Goal: Task Accomplishment & Management: Manage account settings

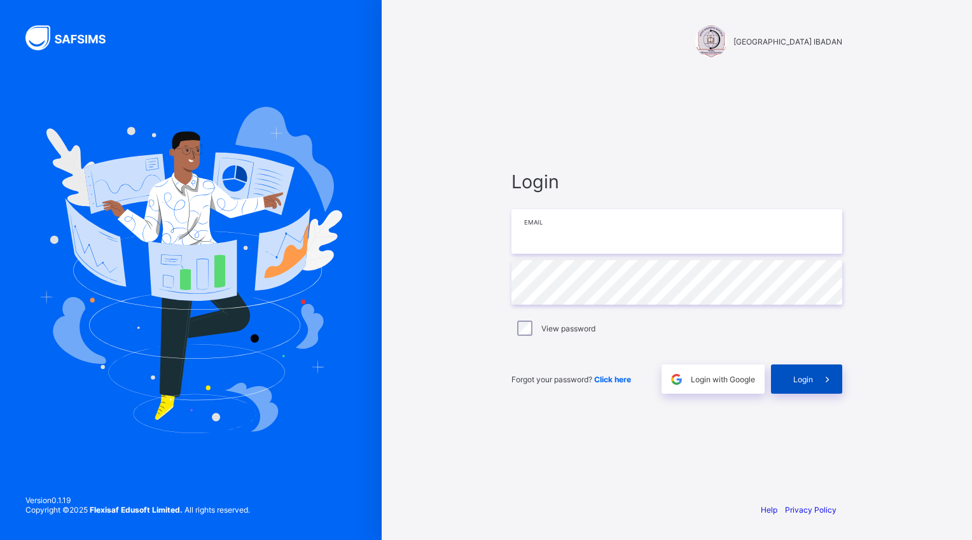
type input "**********"
click at [813, 389] on span at bounding box center [827, 379] width 29 height 29
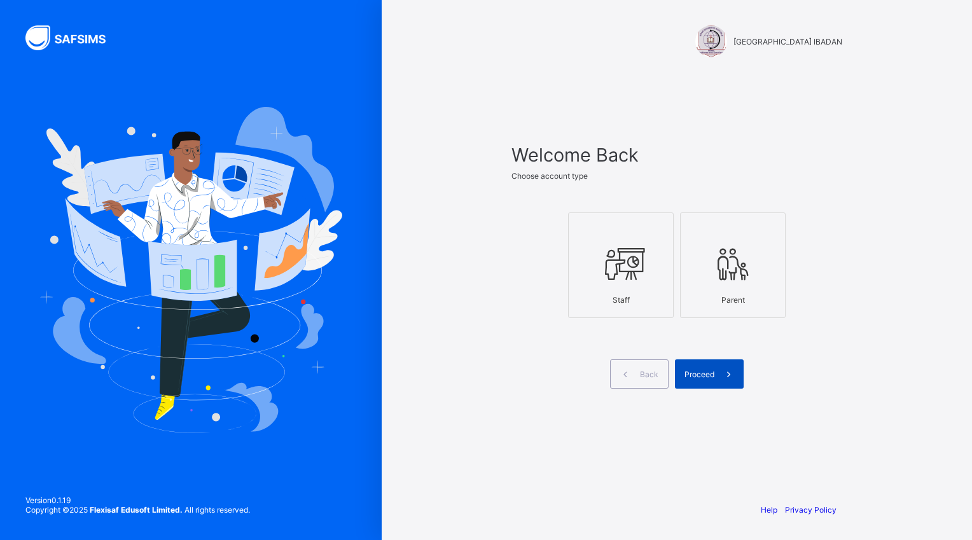
click at [693, 373] on span "Proceed" at bounding box center [700, 375] width 30 height 10
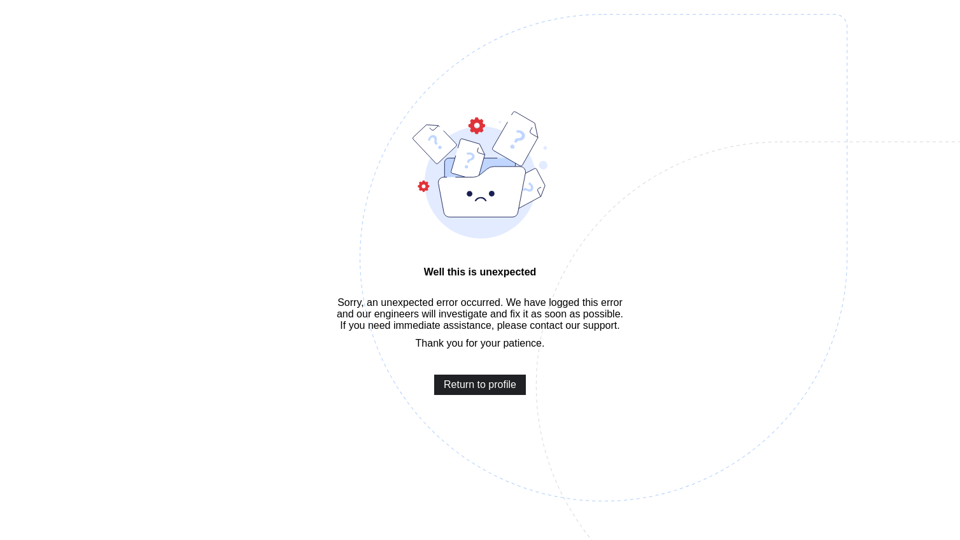
click at [481, 391] on span "Return to profile" at bounding box center [480, 384] width 73 height 11
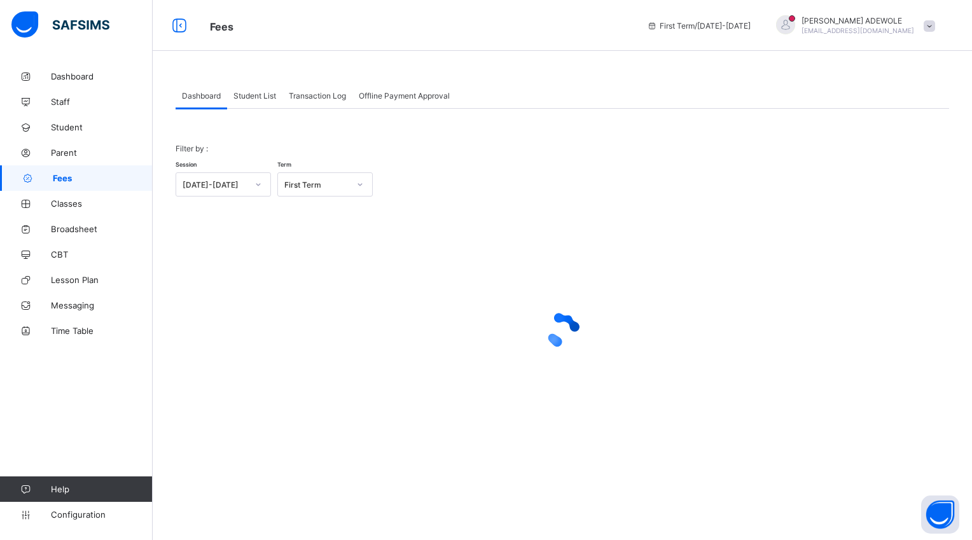
click at [260, 94] on span "Student List" at bounding box center [255, 96] width 43 height 10
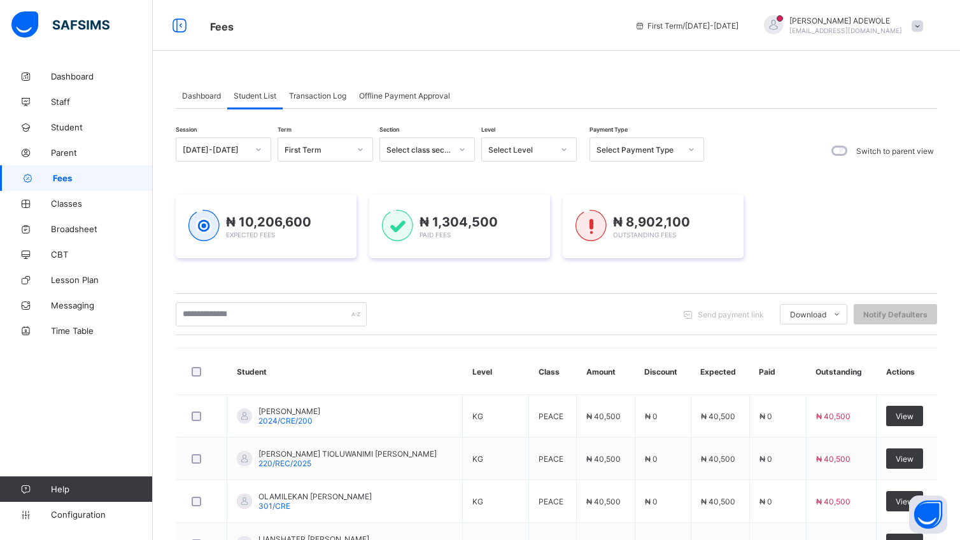
click at [242, 73] on div "Dashboard Student List Transaction Log Offline Payment Approval Student List Mo…" at bounding box center [556, 481] width 807 height 834
click at [563, 148] on icon at bounding box center [564, 149] width 8 height 13
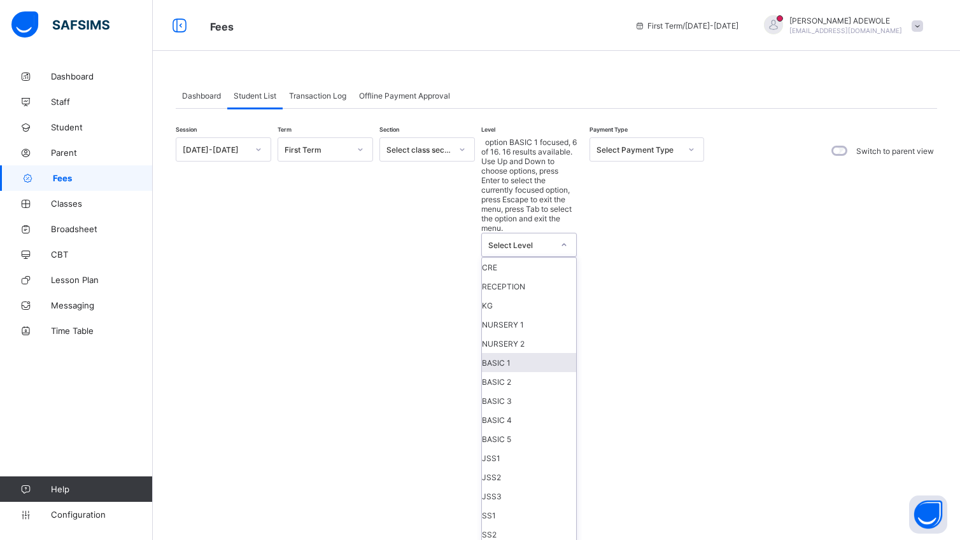
scroll to position [71, 0]
click at [528, 468] on div "JSS2" at bounding box center [529, 477] width 94 height 19
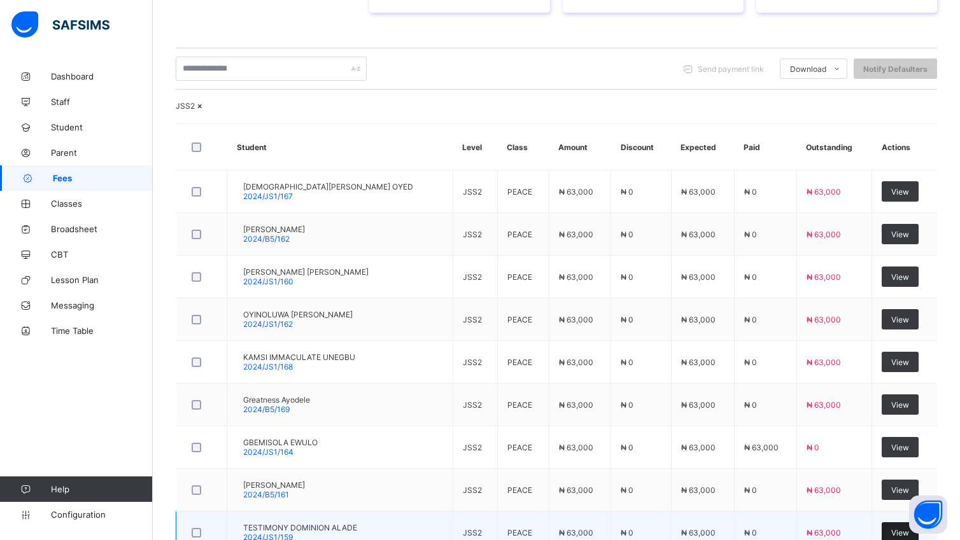
scroll to position [324, 0]
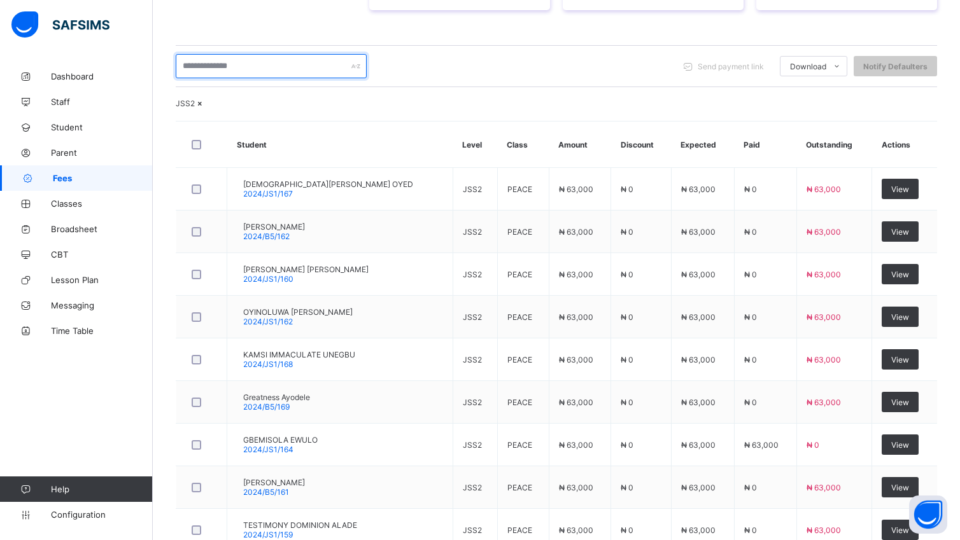
click at [263, 54] on input "text" at bounding box center [271, 66] width 191 height 24
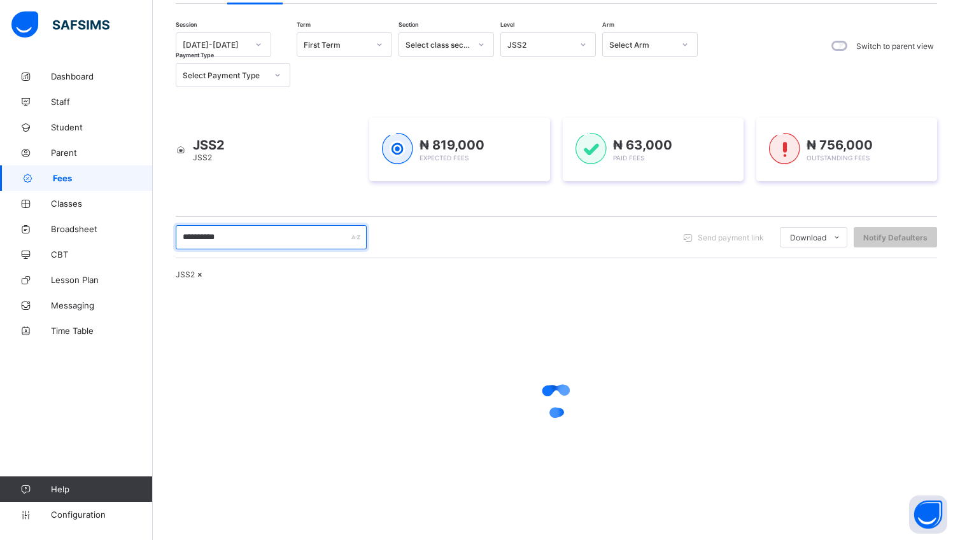
scroll to position [102, 0]
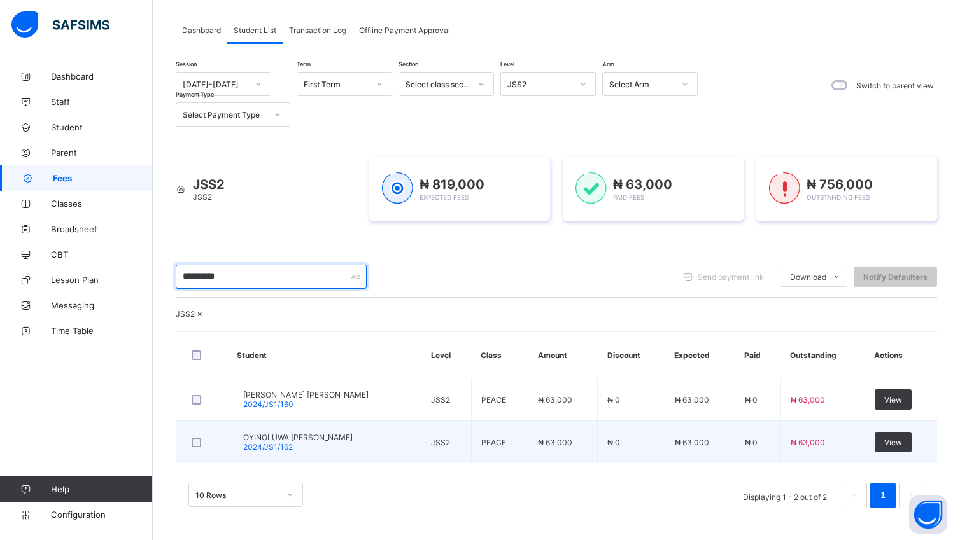
type input "**********"
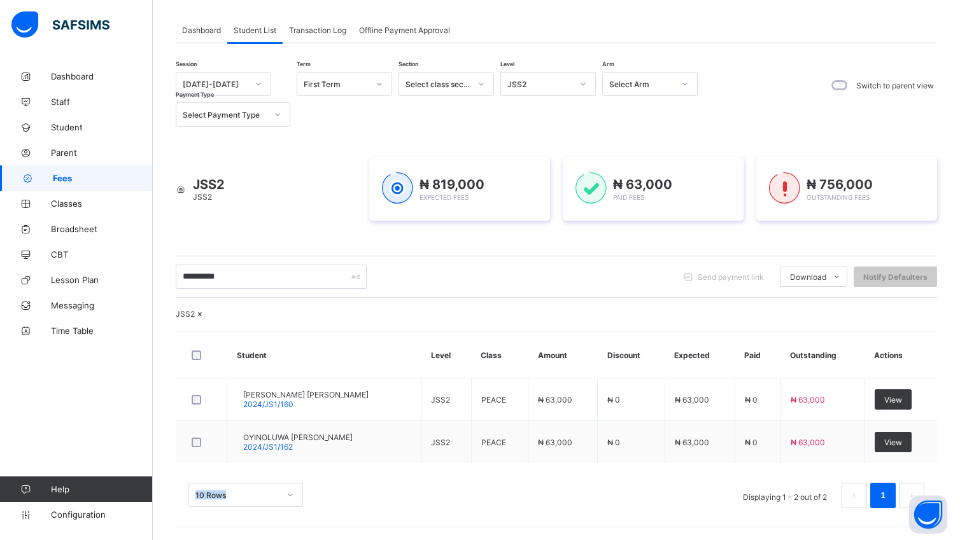
drag, startPoint x: 925, startPoint y: 445, endPoint x: 933, endPoint y: 466, distance: 22.6
click at [933, 466] on div "JSS2 Student Level Class Amount Discount Expected Paid Outstanding Actions [PER…" at bounding box center [556, 415] width 761 height 212
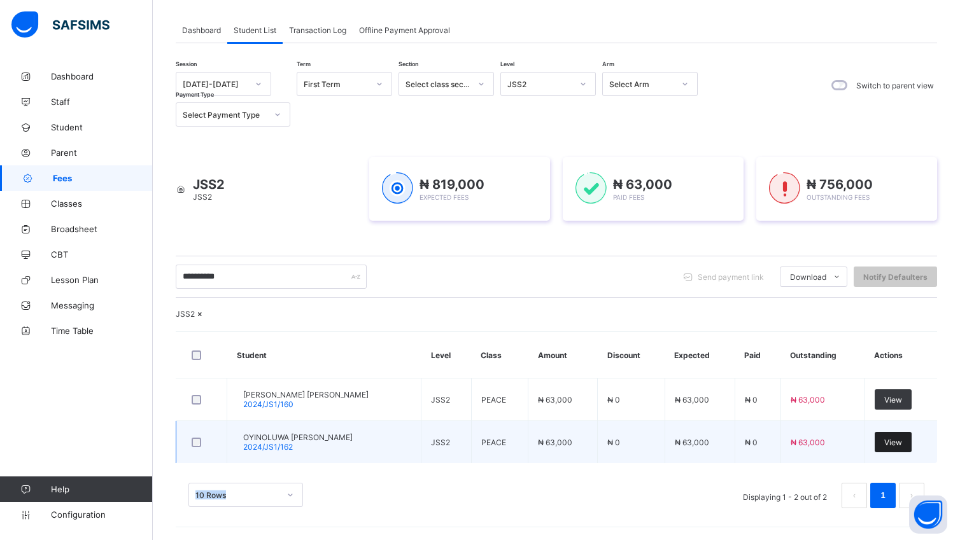
drag, startPoint x: 933, startPoint y: 466, endPoint x: 913, endPoint y: 444, distance: 30.7
click at [902, 444] on span "View" at bounding box center [893, 443] width 18 height 10
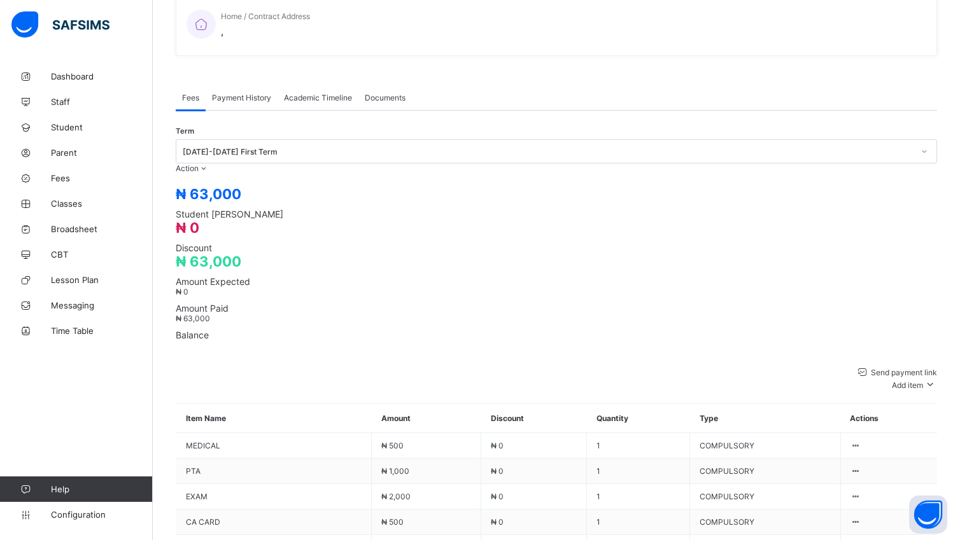
scroll to position [345, 0]
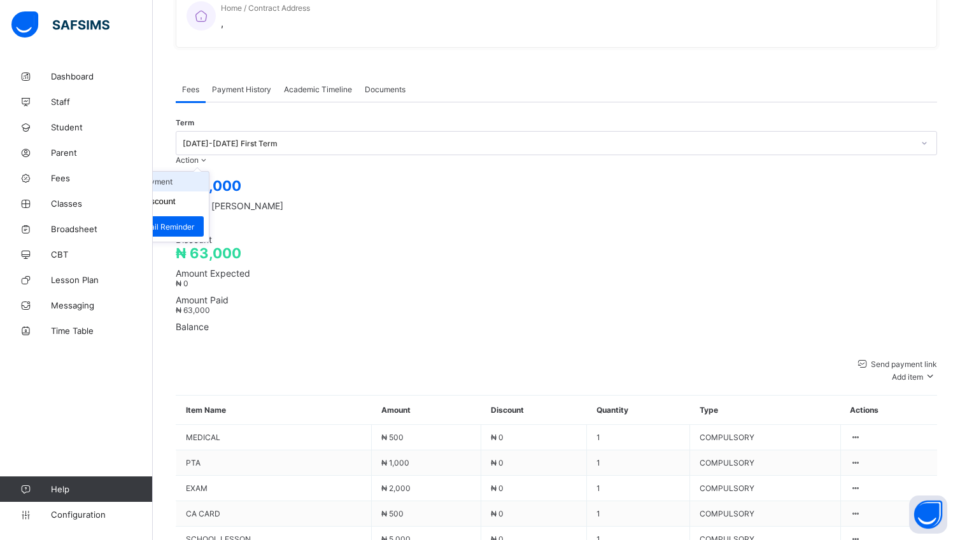
click at [209, 172] on li "Receive Payment" at bounding box center [156, 182] width 104 height 20
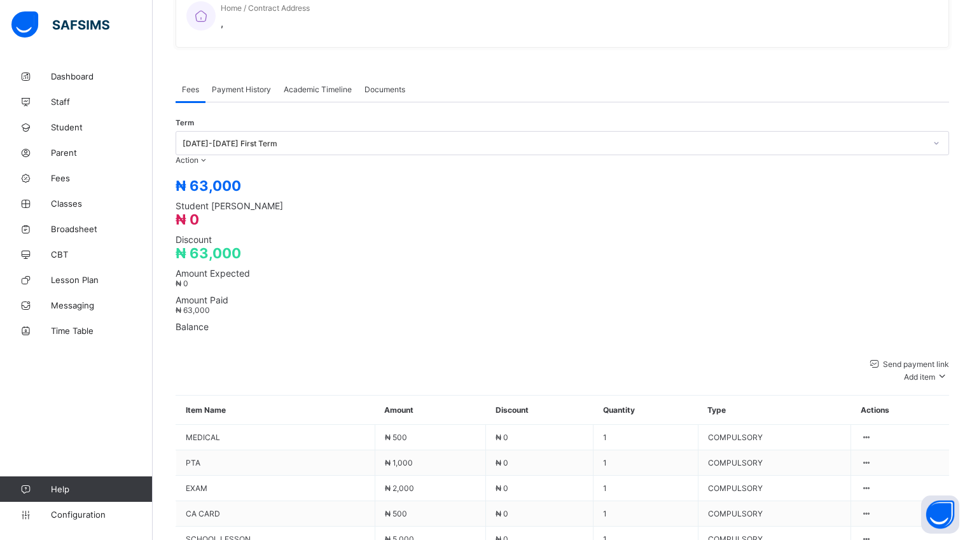
type input "**********"
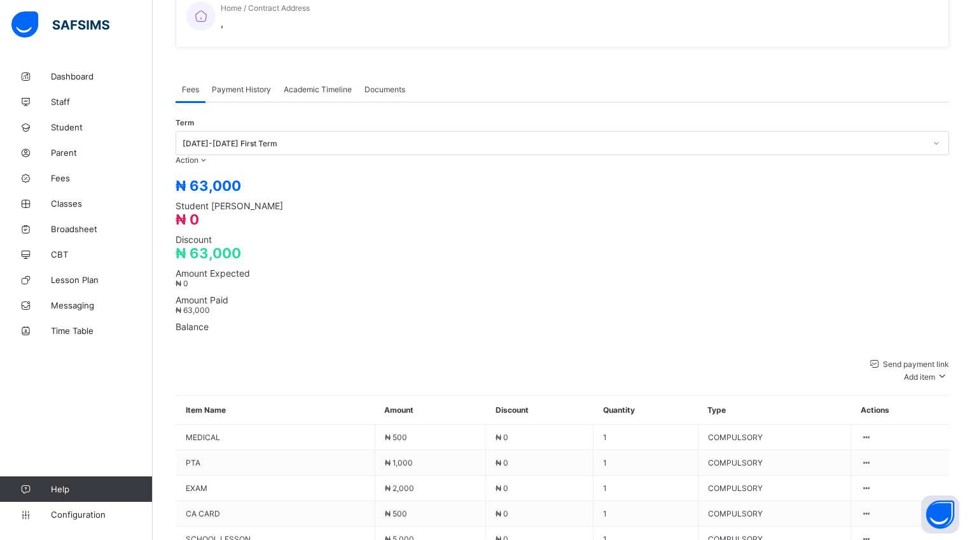
type input "********"
type input "*****"
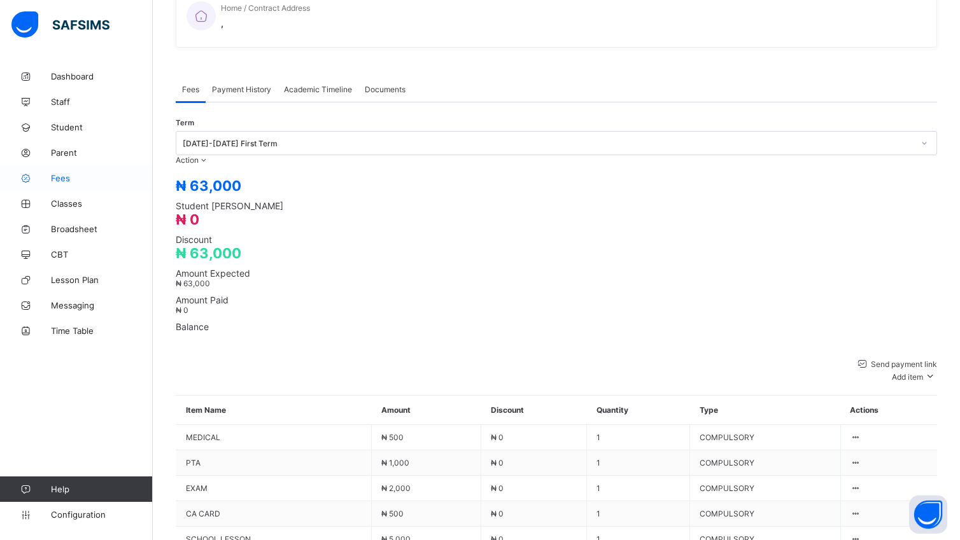
click at [54, 176] on span "Fees" at bounding box center [102, 178] width 102 height 10
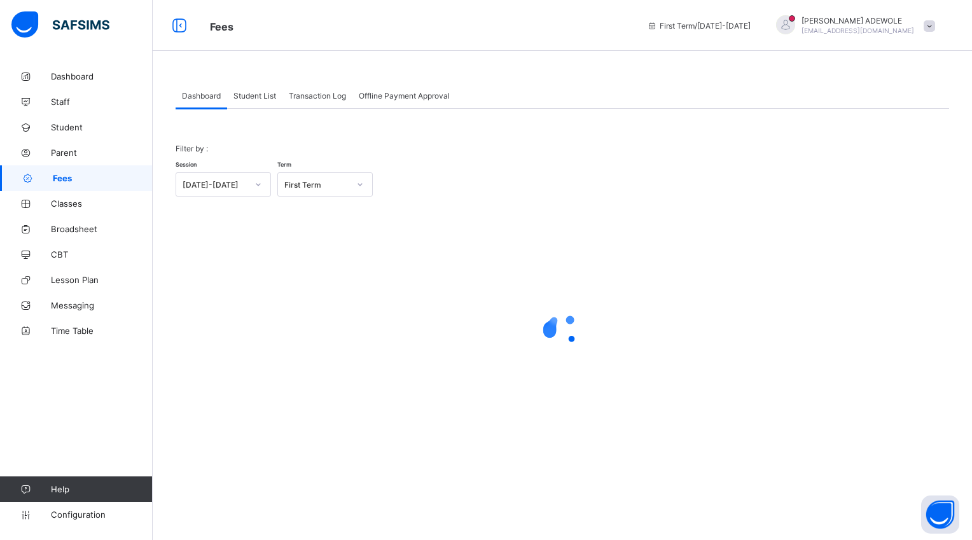
click at [260, 92] on span "Student List" at bounding box center [255, 96] width 43 height 10
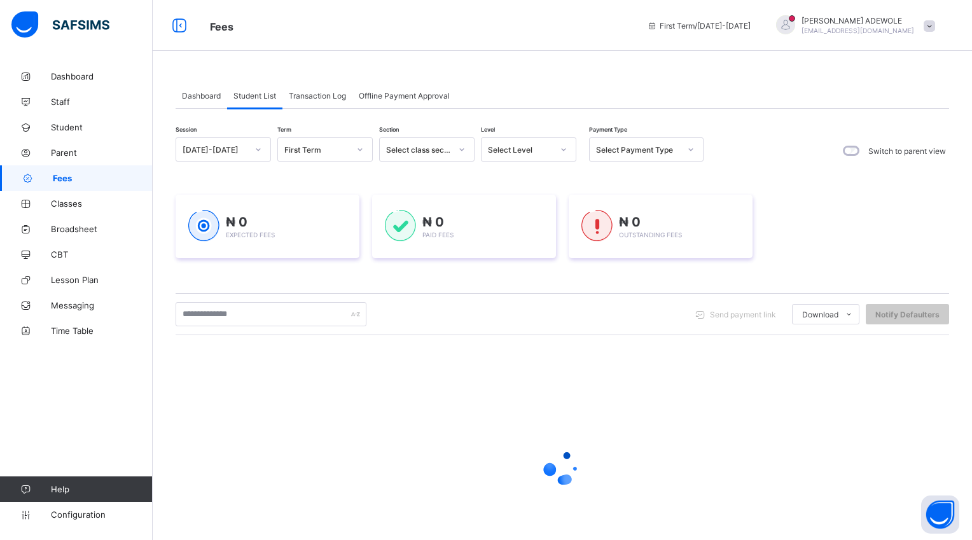
click at [258, 97] on span "Student List" at bounding box center [255, 96] width 43 height 10
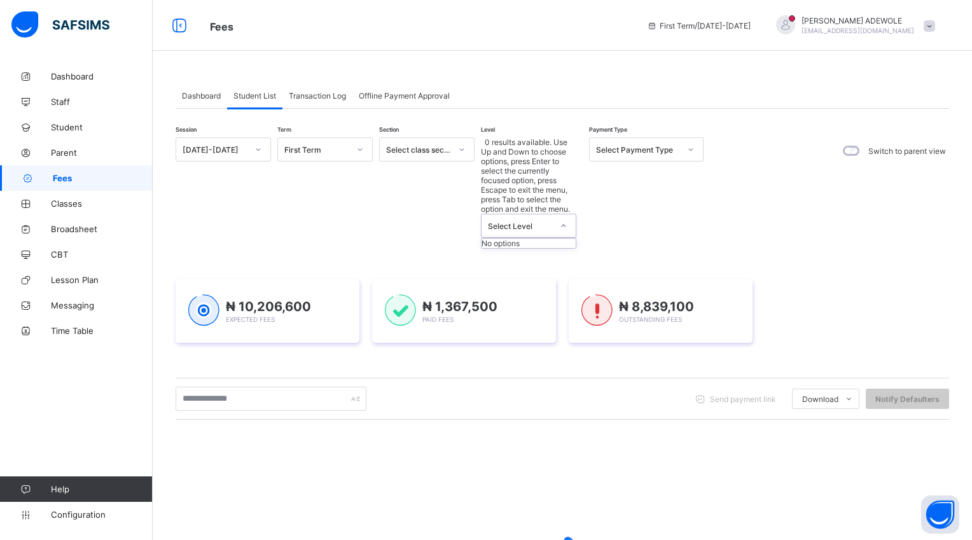
click at [563, 220] on icon at bounding box center [564, 226] width 8 height 13
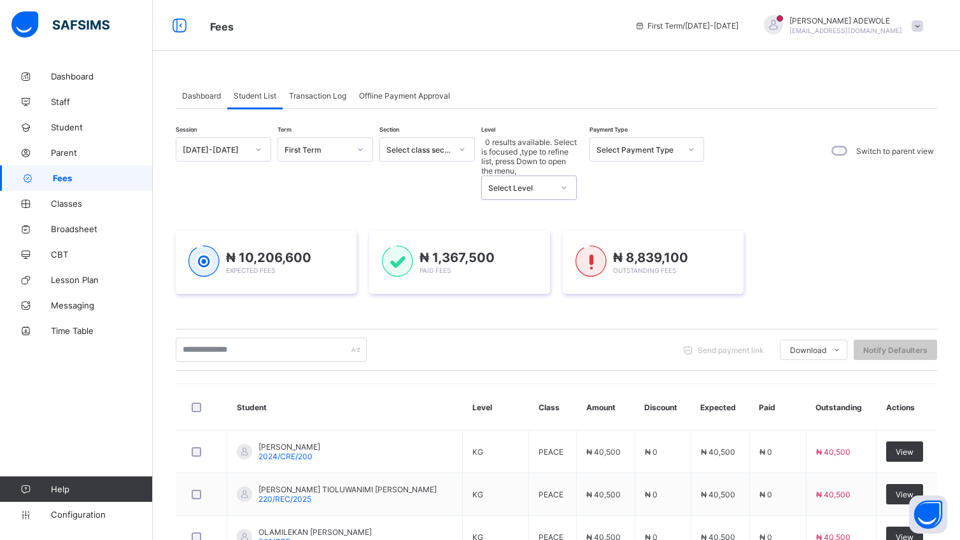
click at [566, 181] on icon at bounding box center [564, 187] width 8 height 13
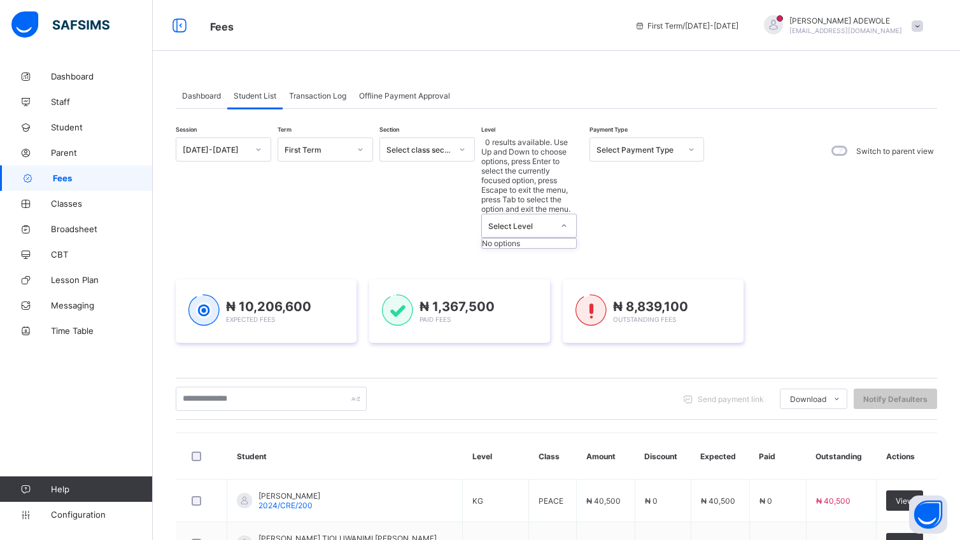
click at [563, 220] on icon at bounding box center [564, 226] width 8 height 13
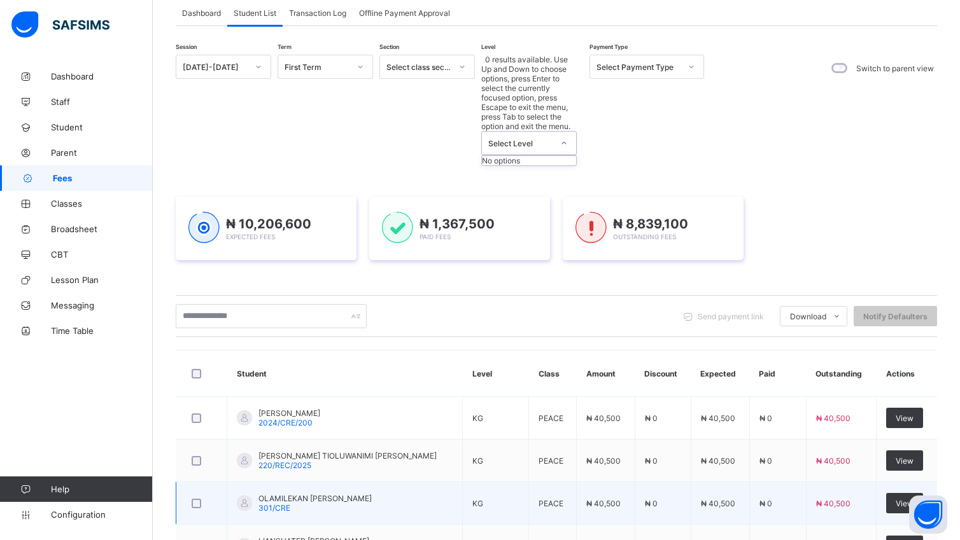
scroll to position [81, 0]
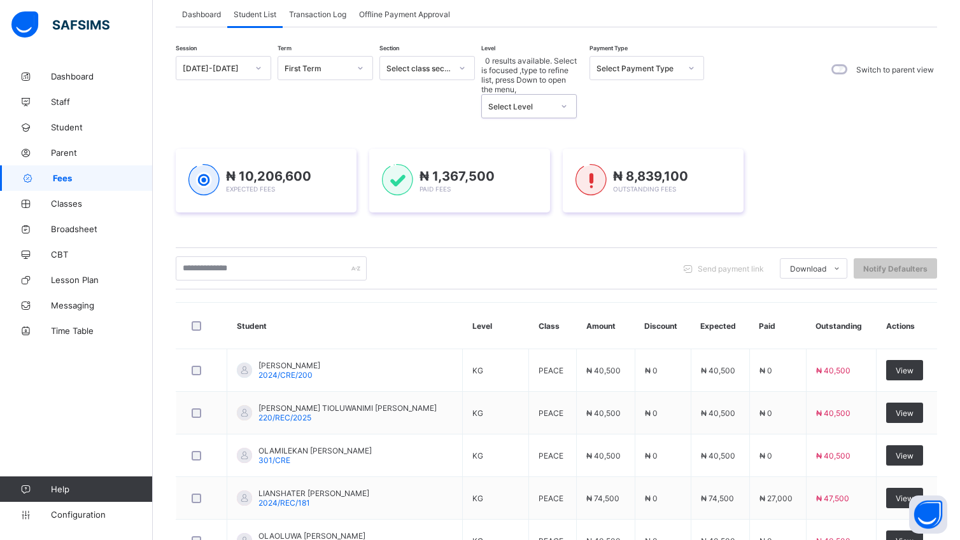
click at [568, 96] on div at bounding box center [564, 106] width 22 height 20
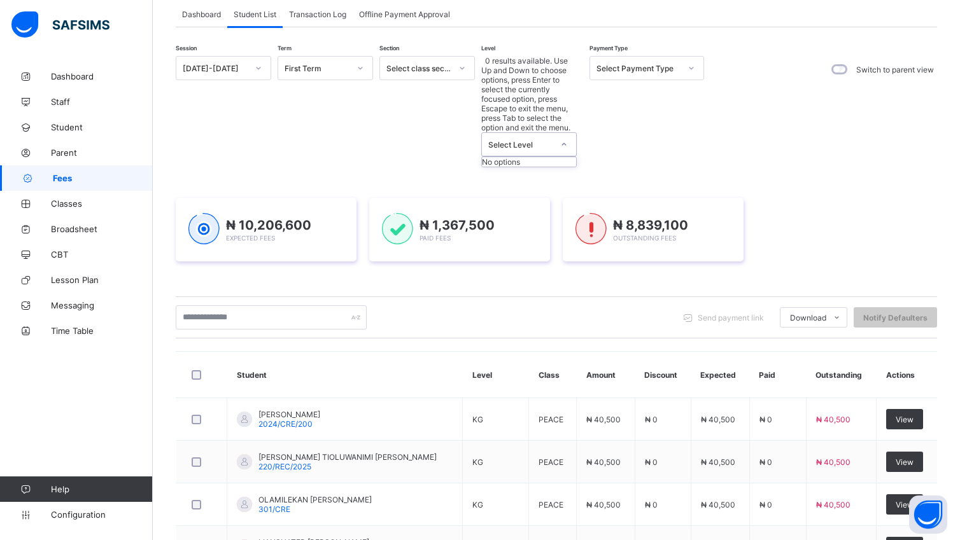
click at [563, 138] on icon at bounding box center [564, 144] width 8 height 13
click at [538, 157] on div "No options" at bounding box center [529, 162] width 94 height 10
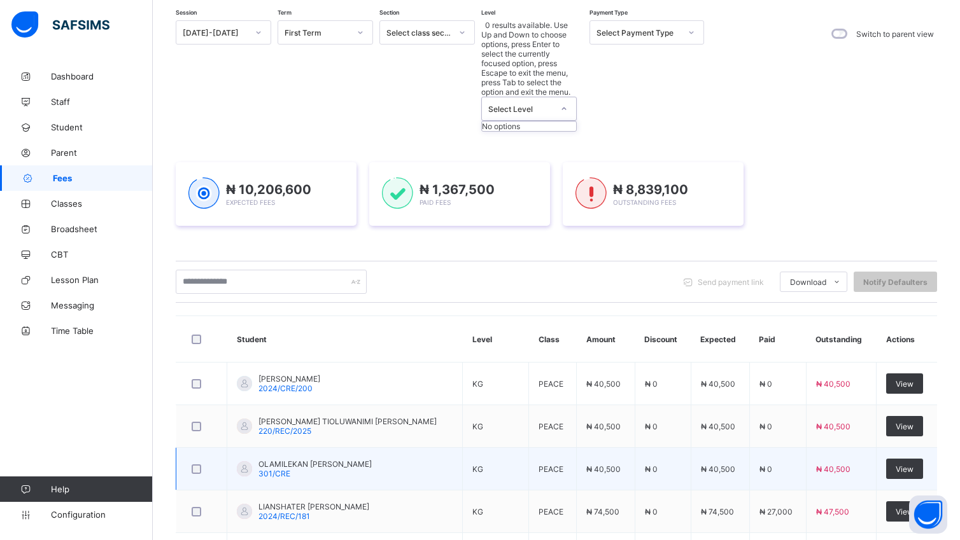
scroll to position [36, 0]
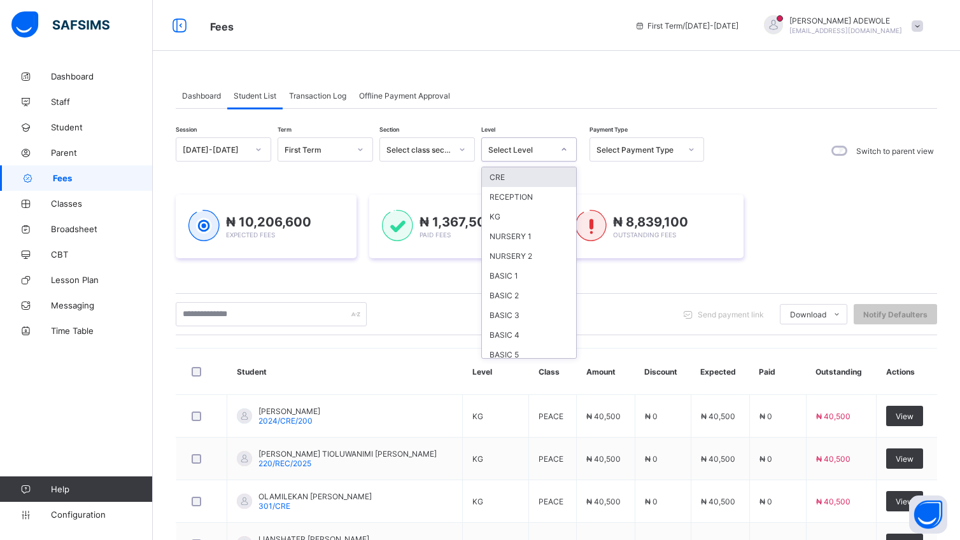
click at [563, 151] on icon at bounding box center [564, 149] width 8 height 13
click at [505, 313] on div "SS1" at bounding box center [529, 314] width 94 height 20
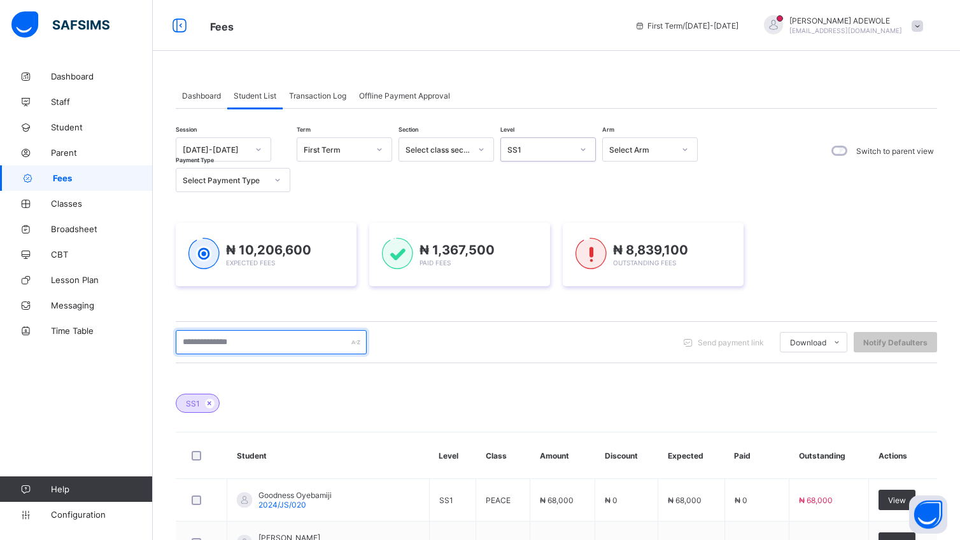
click at [256, 336] on input "text" at bounding box center [271, 342] width 191 height 24
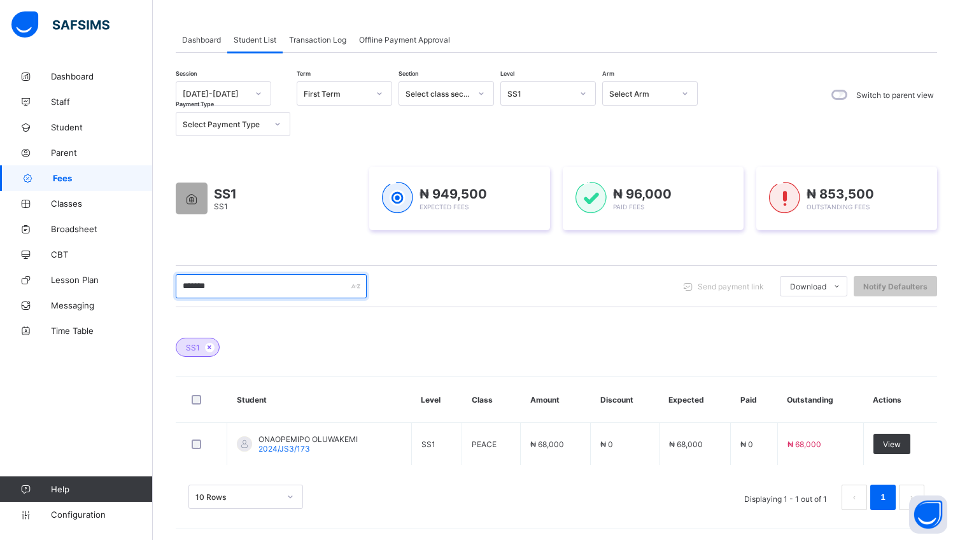
scroll to position [59, 0]
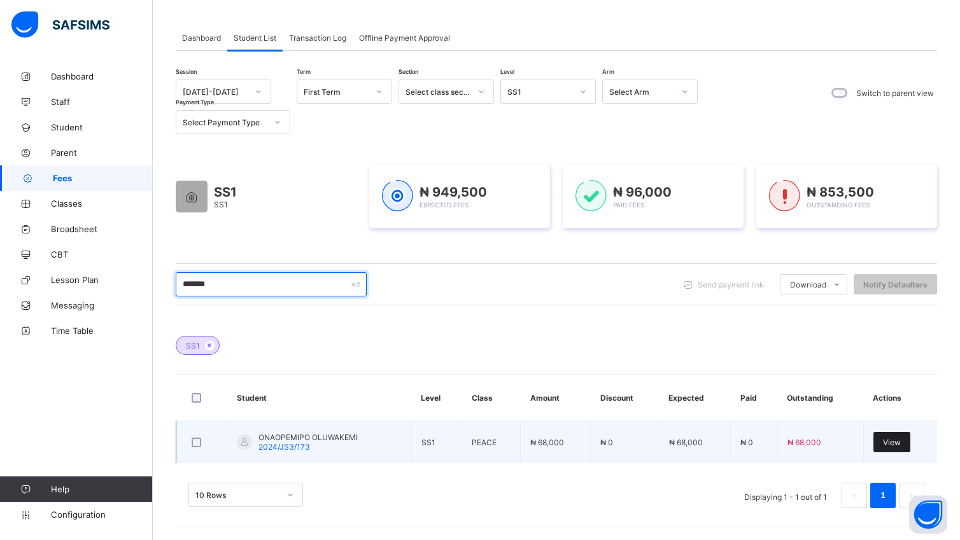
type input "*******"
click at [897, 441] on span "View" at bounding box center [892, 443] width 18 height 10
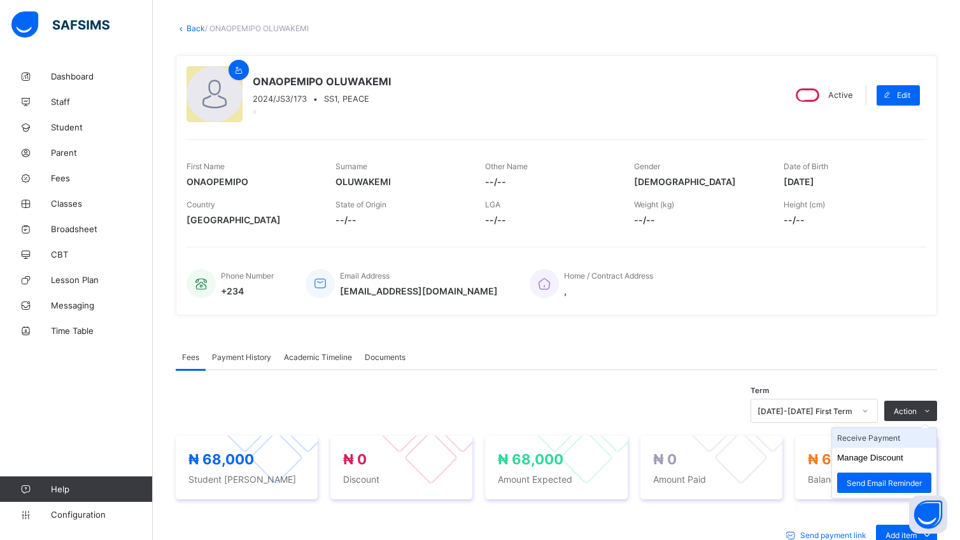
click at [877, 440] on li "Receive Payment" at bounding box center [884, 438] width 104 height 20
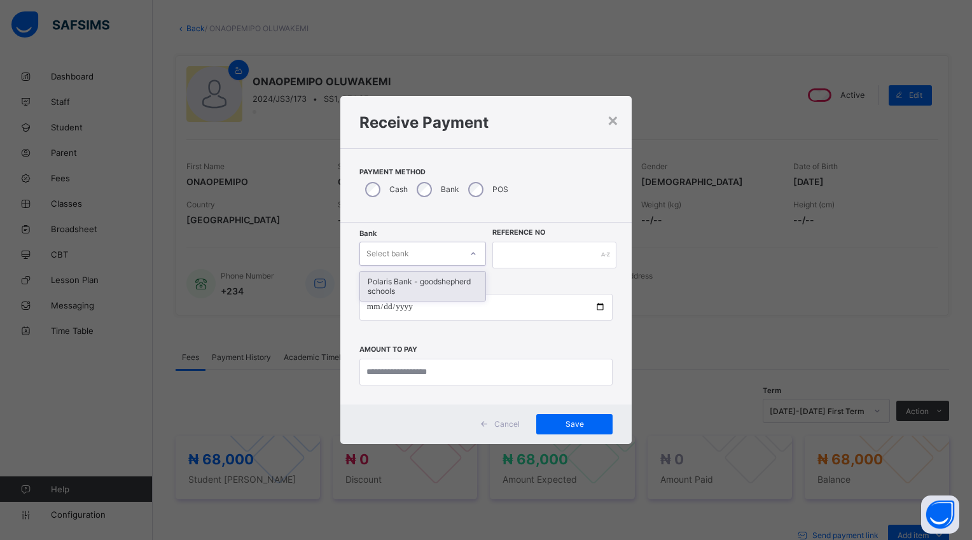
click at [466, 248] on div at bounding box center [474, 254] width 22 height 20
click at [466, 277] on div "Polaris Bank - goodshepherd schools" at bounding box center [422, 286] width 125 height 29
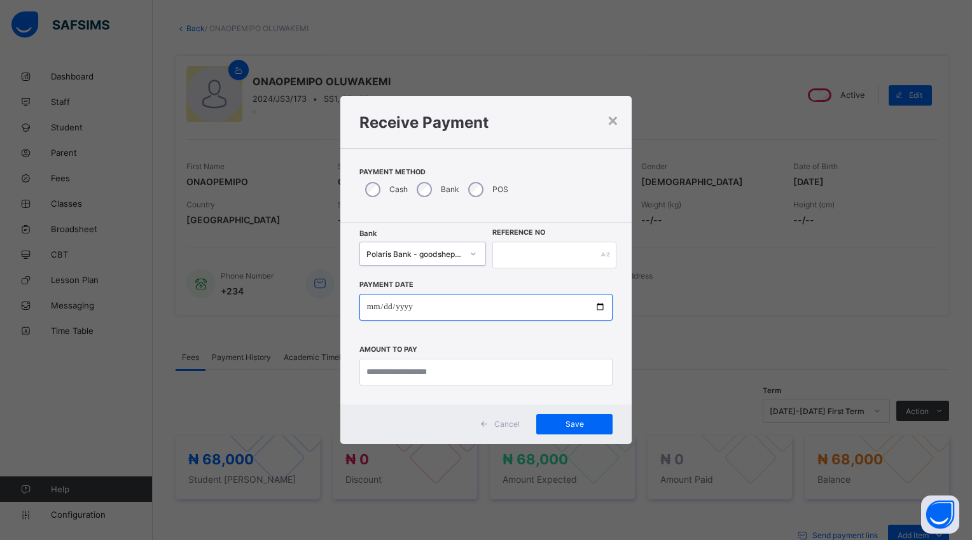
click at [594, 302] on input "date" at bounding box center [486, 307] width 253 height 27
type input "**********"
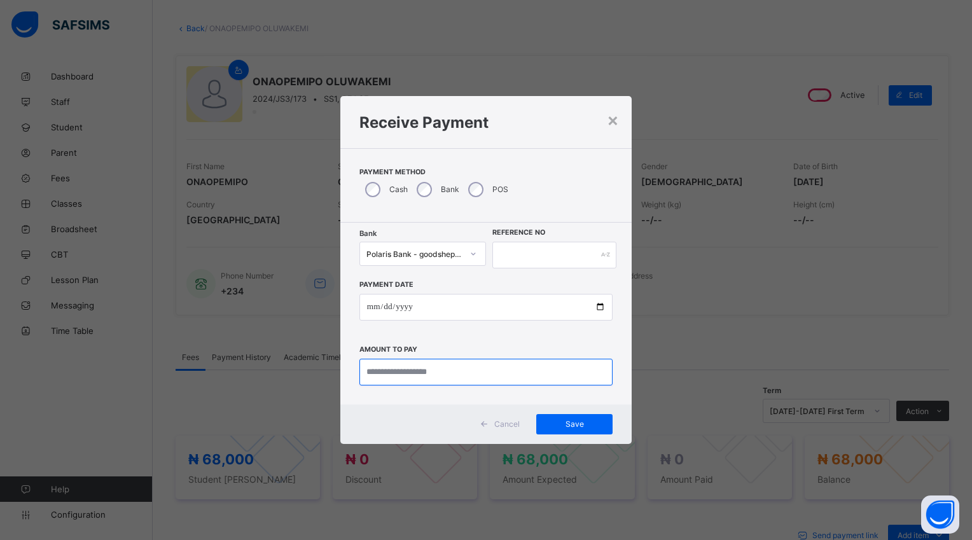
click at [449, 377] on input "currency" at bounding box center [486, 372] width 253 height 27
type input "********"
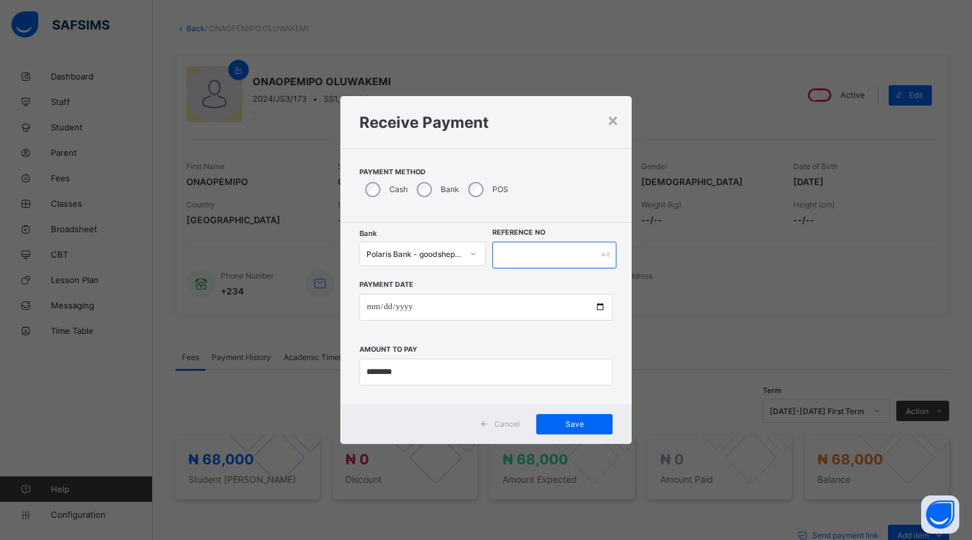
click at [503, 255] on input "text" at bounding box center [555, 255] width 124 height 27
type input "*****"
click at [574, 425] on span "Save" at bounding box center [574, 424] width 57 height 10
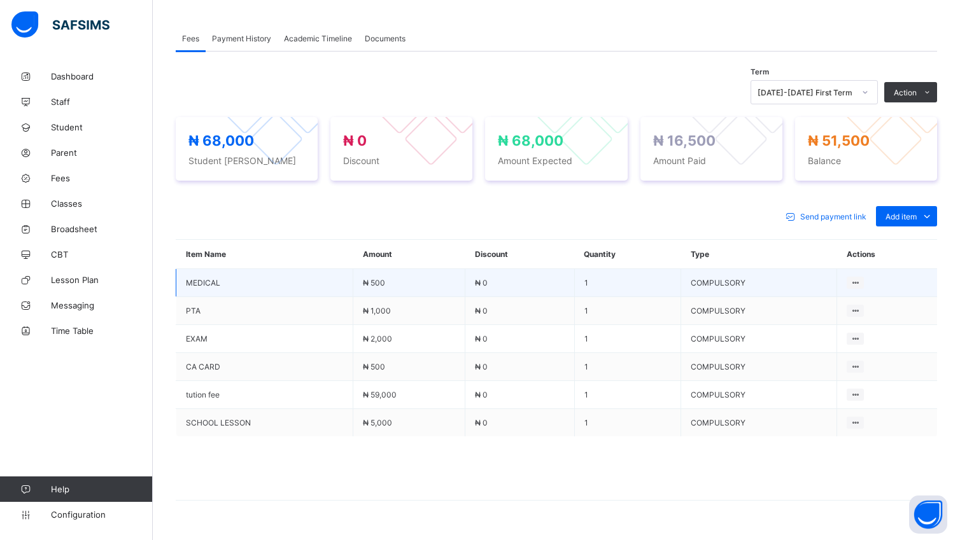
scroll to position [409, 0]
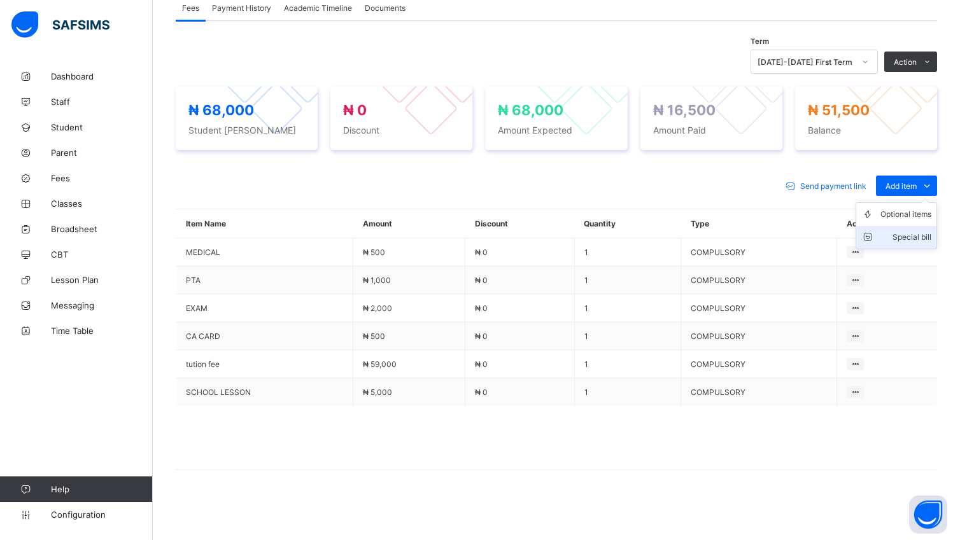
click at [930, 238] on div "Special bill" at bounding box center [905, 237] width 51 height 13
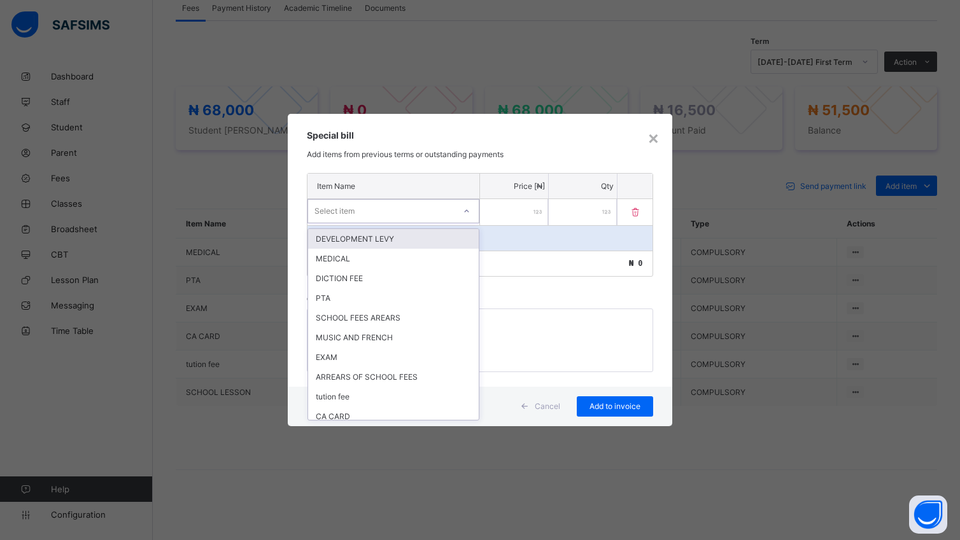
click at [471, 212] on div at bounding box center [467, 211] width 22 height 20
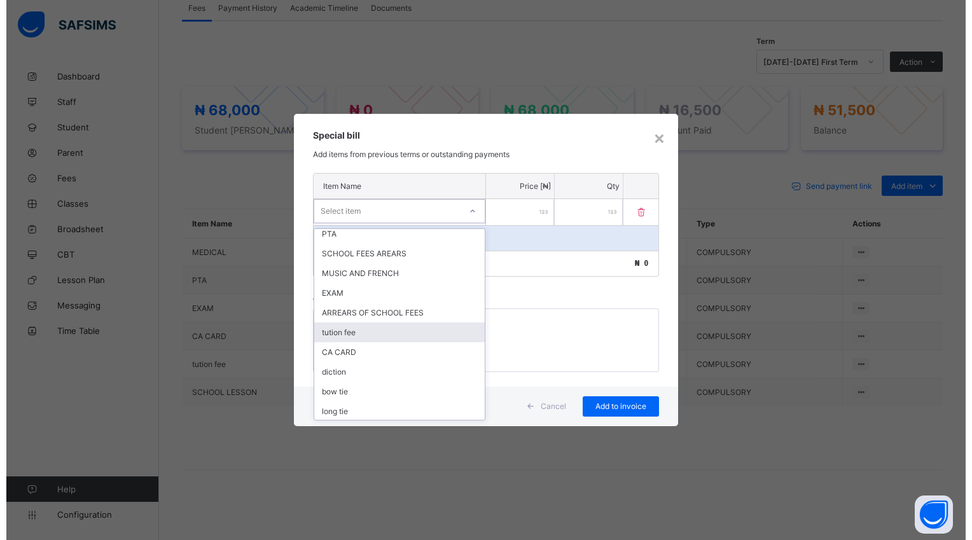
scroll to position [85, 0]
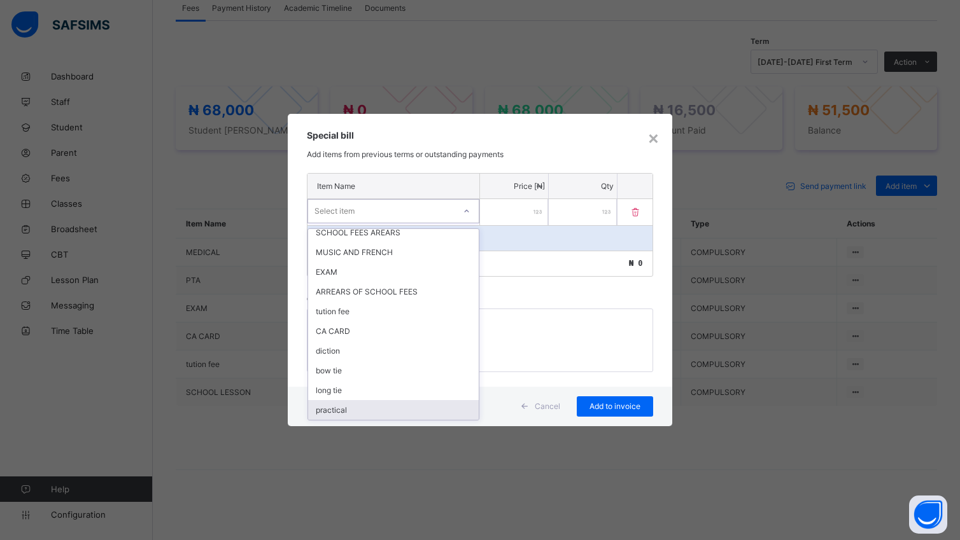
click at [358, 413] on div "practical" at bounding box center [393, 410] width 171 height 20
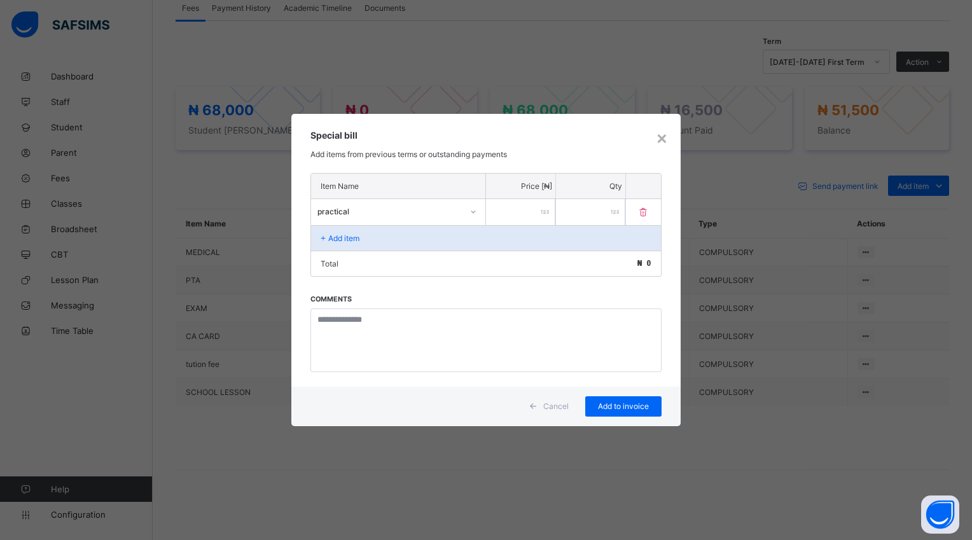
click at [493, 213] on input "number" at bounding box center [520, 212] width 69 height 26
type input "****"
click at [606, 410] on span "Add to invoice" at bounding box center [623, 407] width 57 height 10
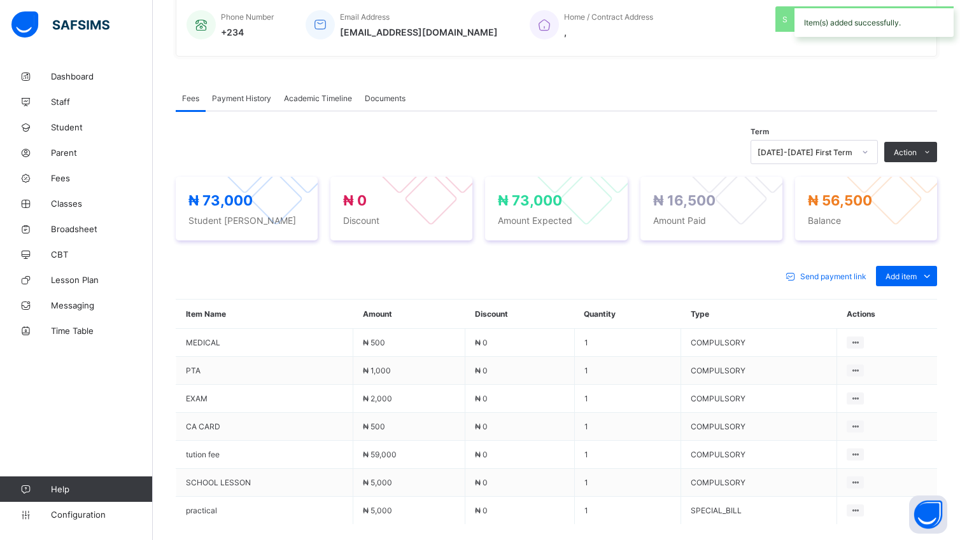
scroll to position [409, 0]
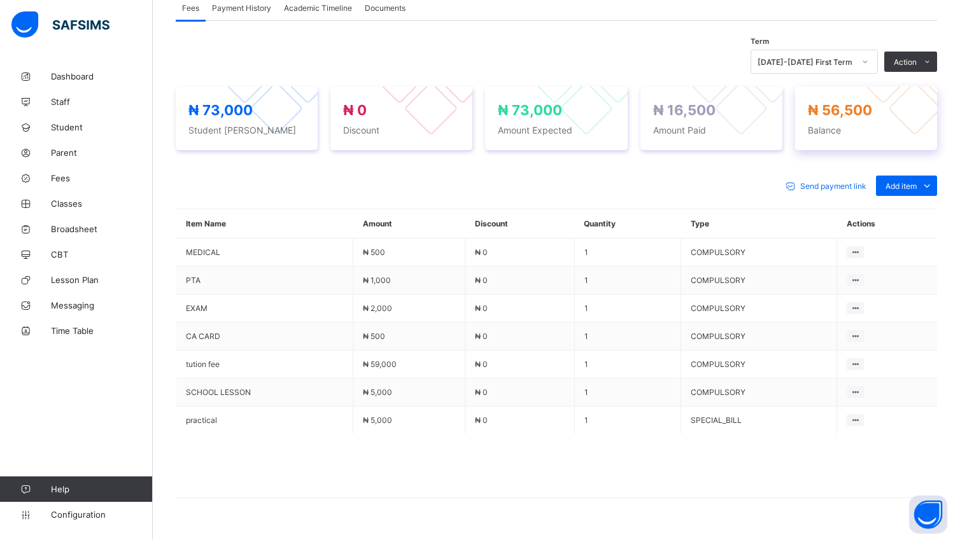
click at [871, 111] on span "₦ 56,500" at bounding box center [840, 110] width 64 height 17
click at [55, 176] on span "Fees" at bounding box center [102, 178] width 102 height 10
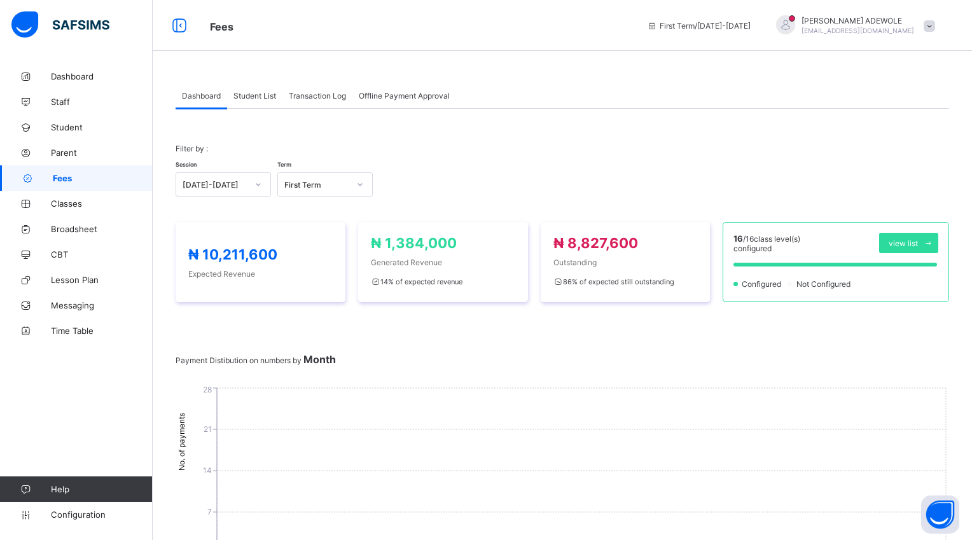
click at [243, 94] on span "Student List" at bounding box center [255, 96] width 43 height 10
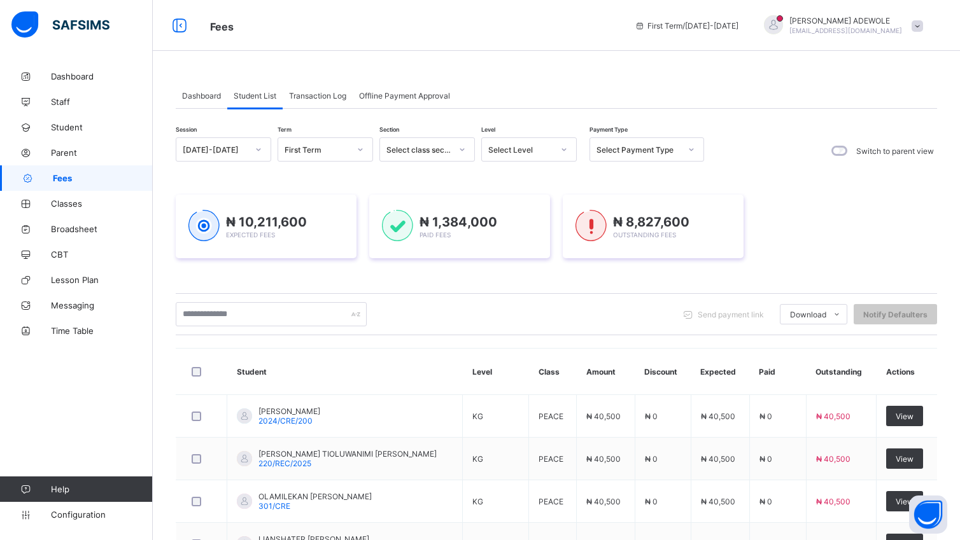
click at [564, 151] on icon at bounding box center [564, 149] width 8 height 13
click at [502, 293] on div "JSS3" at bounding box center [529, 294] width 94 height 20
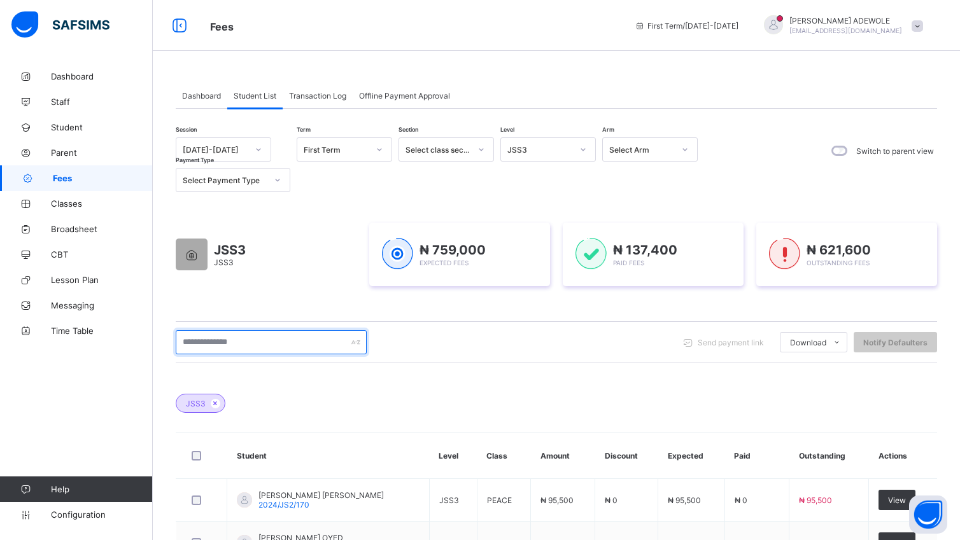
click at [260, 340] on input "text" at bounding box center [271, 342] width 191 height 24
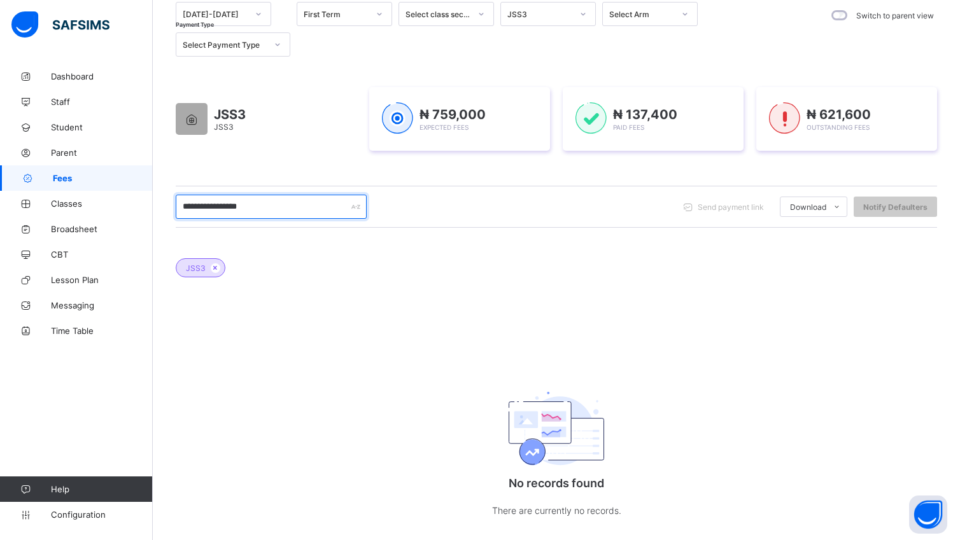
scroll to position [160, 0]
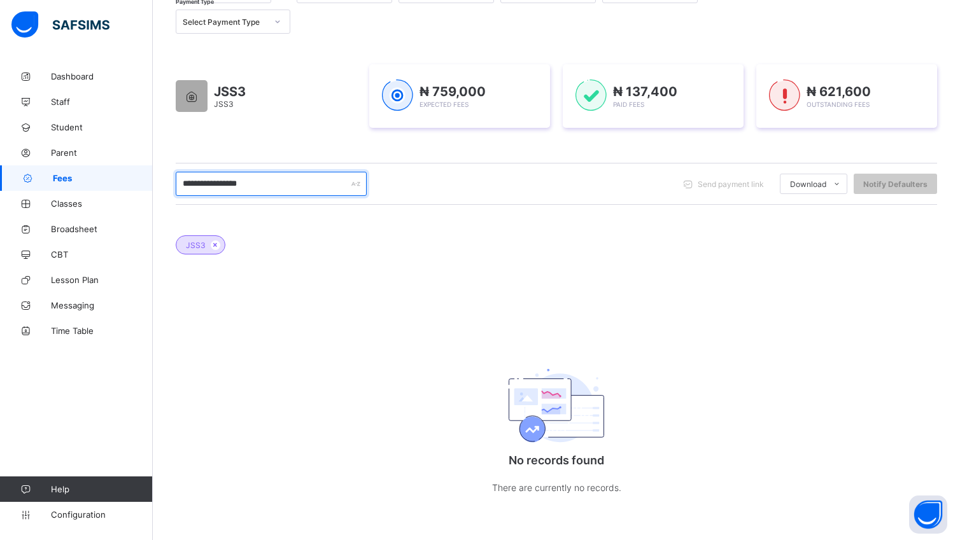
type input "**********"
click at [60, 184] on link "Fees" at bounding box center [76, 177] width 153 height 25
click at [53, 174] on span "Fees" at bounding box center [103, 178] width 100 height 10
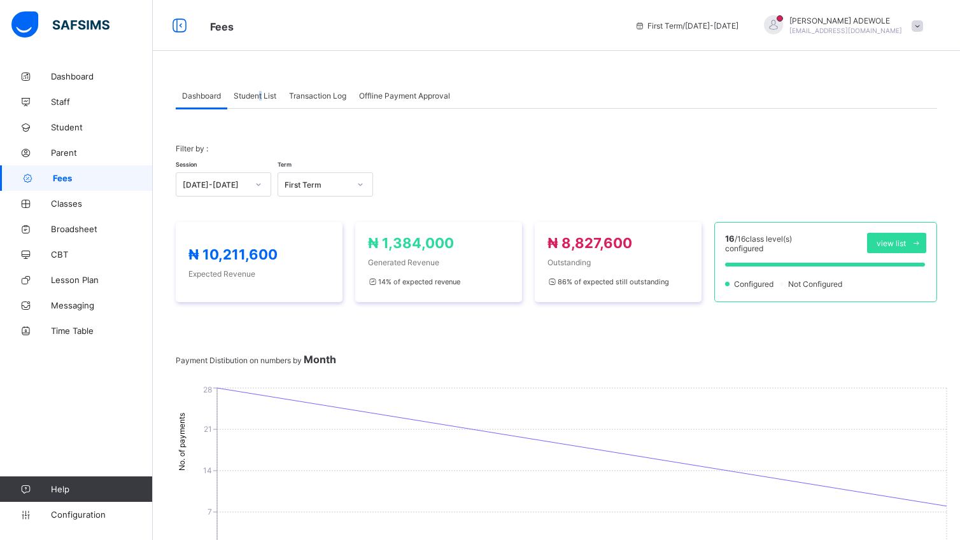
click at [262, 97] on span "Student List" at bounding box center [255, 96] width 43 height 10
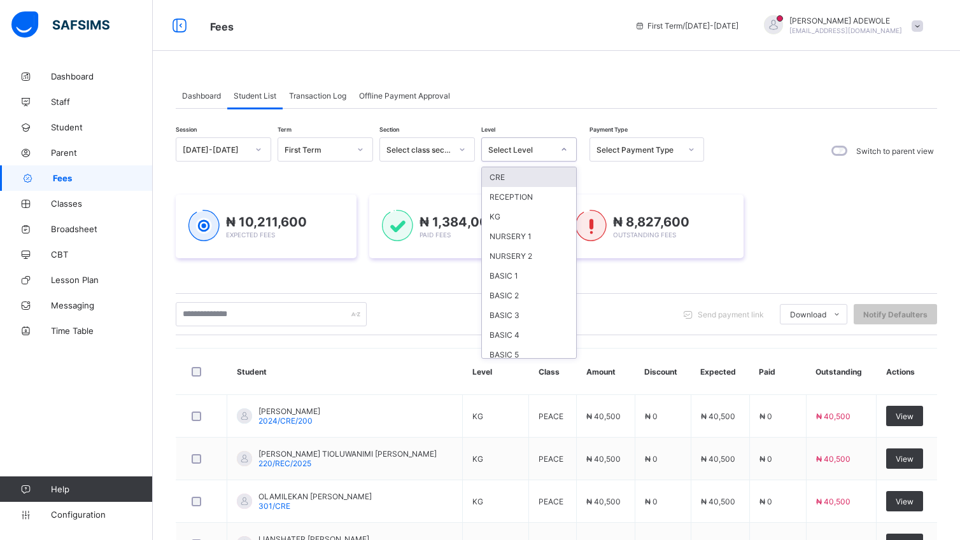
click at [561, 146] on icon at bounding box center [564, 149] width 8 height 13
click at [517, 354] on div "SS3" at bounding box center [529, 352] width 94 height 20
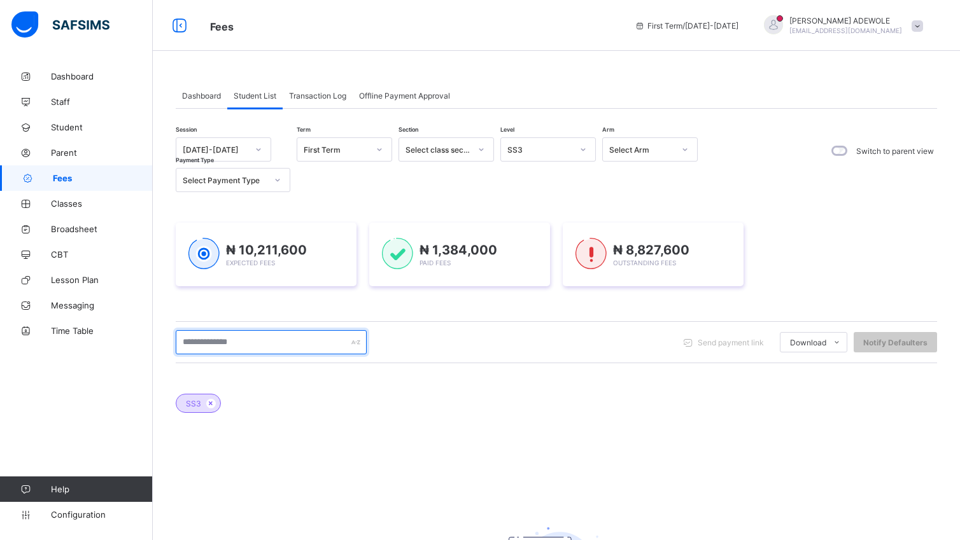
click at [258, 344] on input "text" at bounding box center [271, 342] width 191 height 24
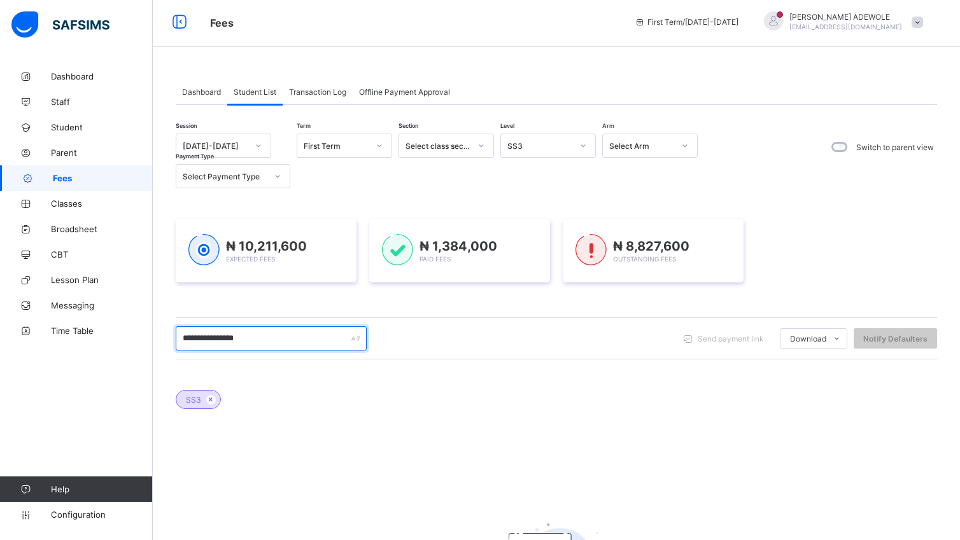
scroll to position [0, 0]
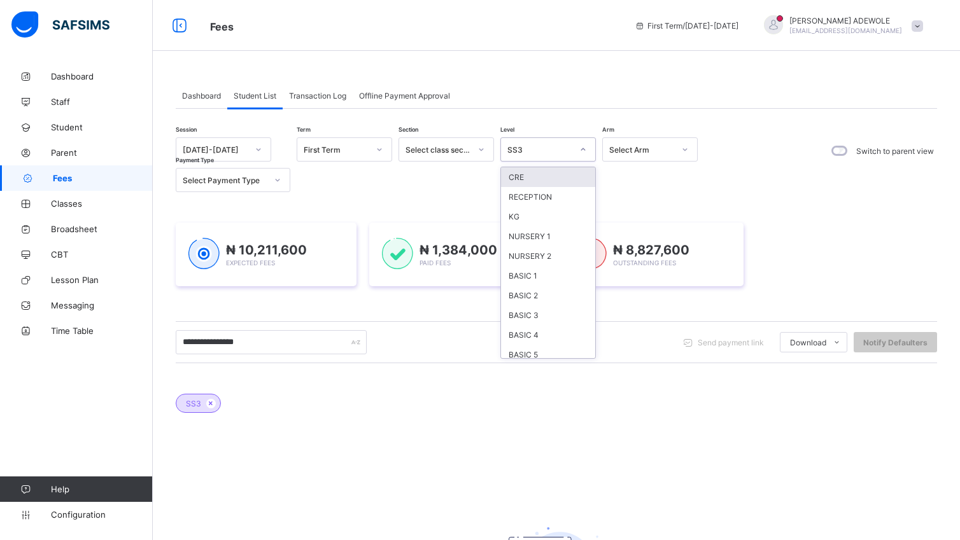
click at [584, 150] on icon at bounding box center [583, 149] width 8 height 13
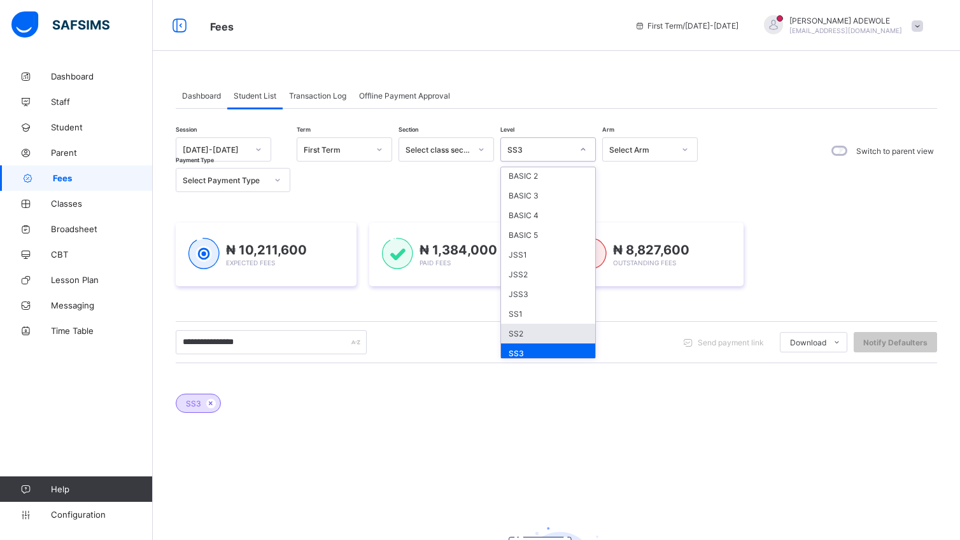
click at [510, 329] on div "SS2" at bounding box center [548, 334] width 94 height 20
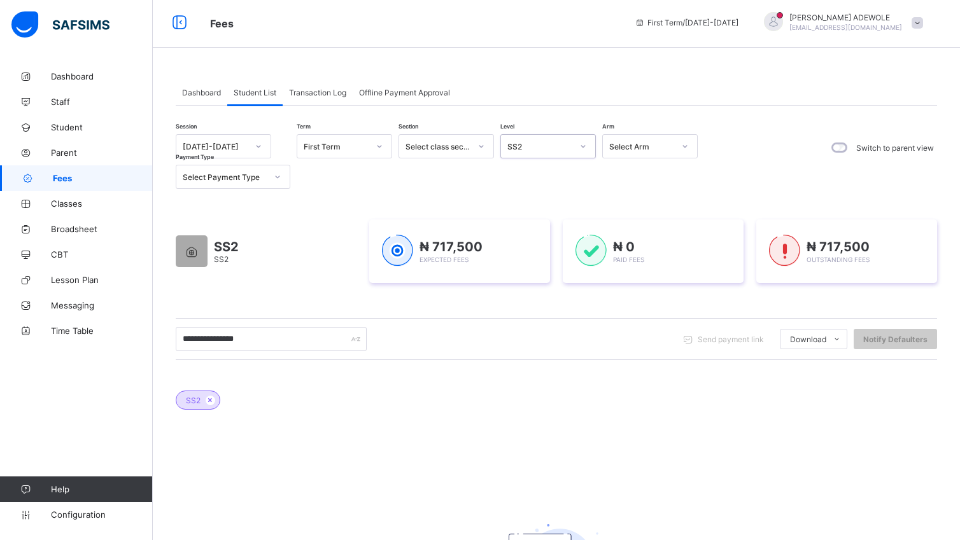
scroll to position [0, 0]
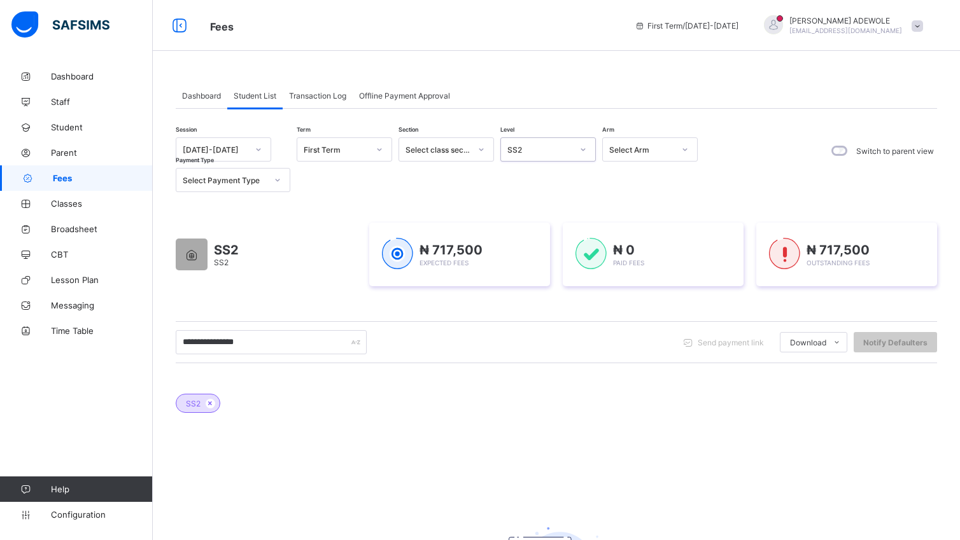
click at [579, 148] on icon at bounding box center [583, 149] width 8 height 13
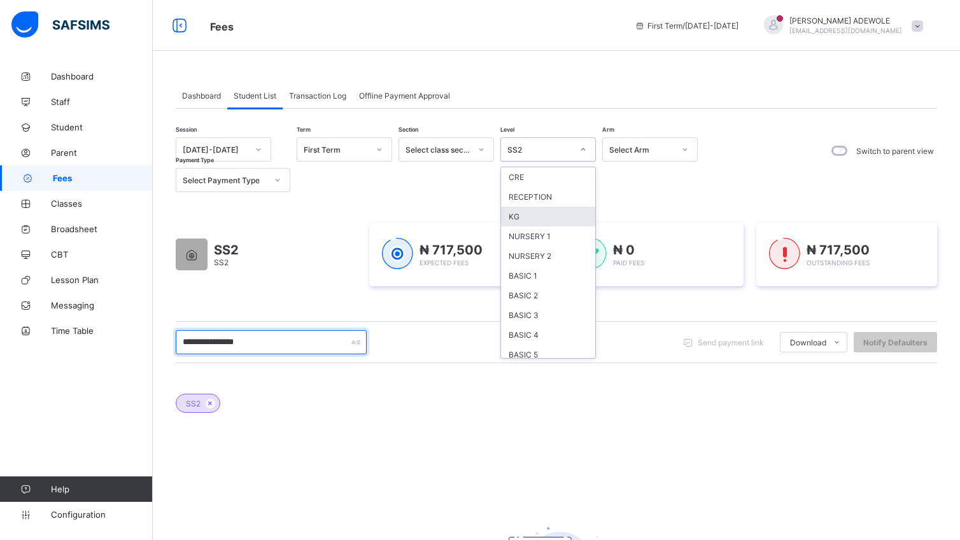
click at [262, 344] on input "**********" at bounding box center [271, 342] width 191 height 24
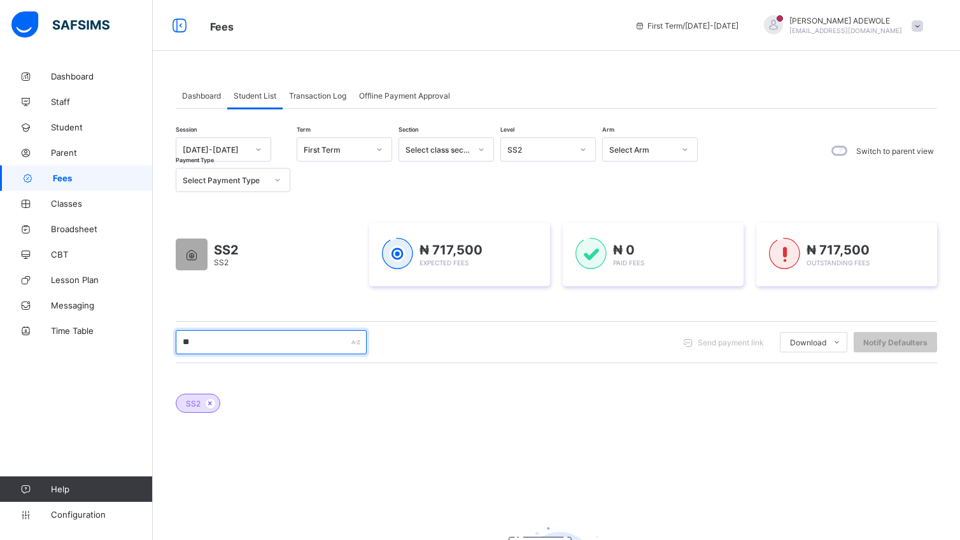
type input "*"
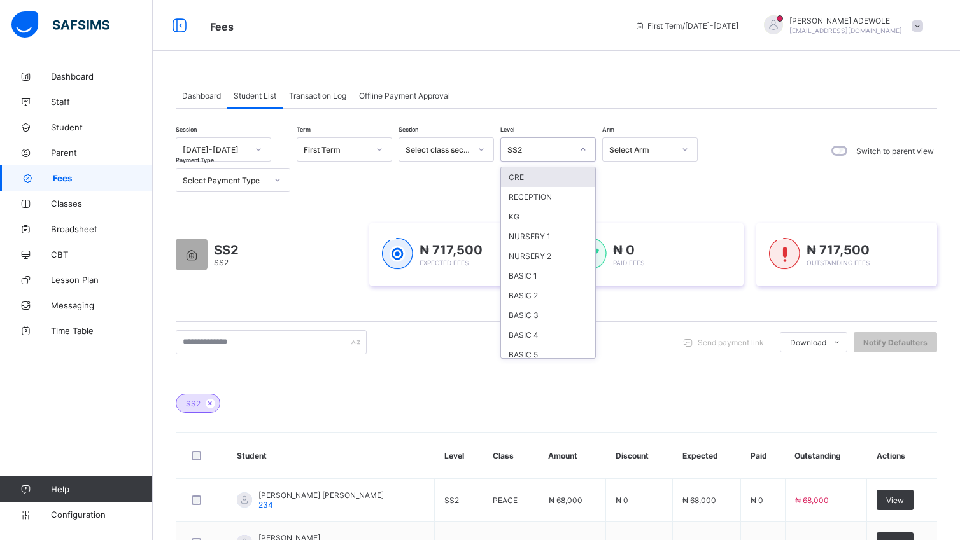
click at [582, 149] on icon at bounding box center [583, 149] width 8 height 13
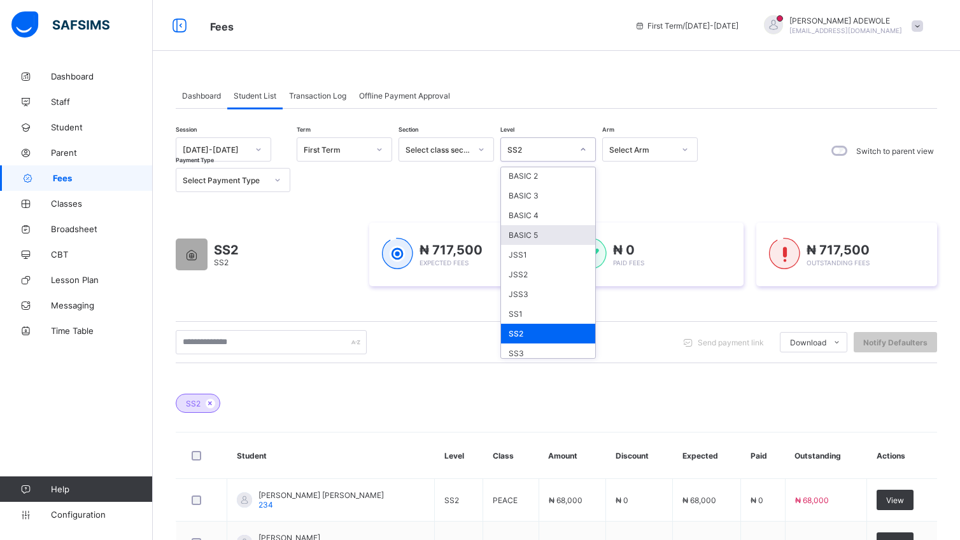
scroll to position [121, 0]
click at [543, 312] on div "SS1" at bounding box center [548, 313] width 94 height 20
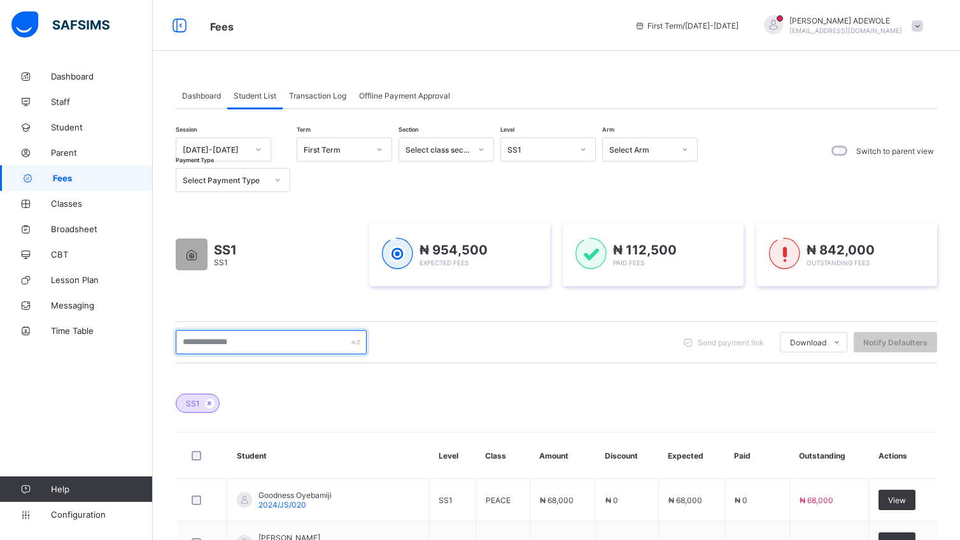
click at [263, 341] on input "text" at bounding box center [271, 342] width 191 height 24
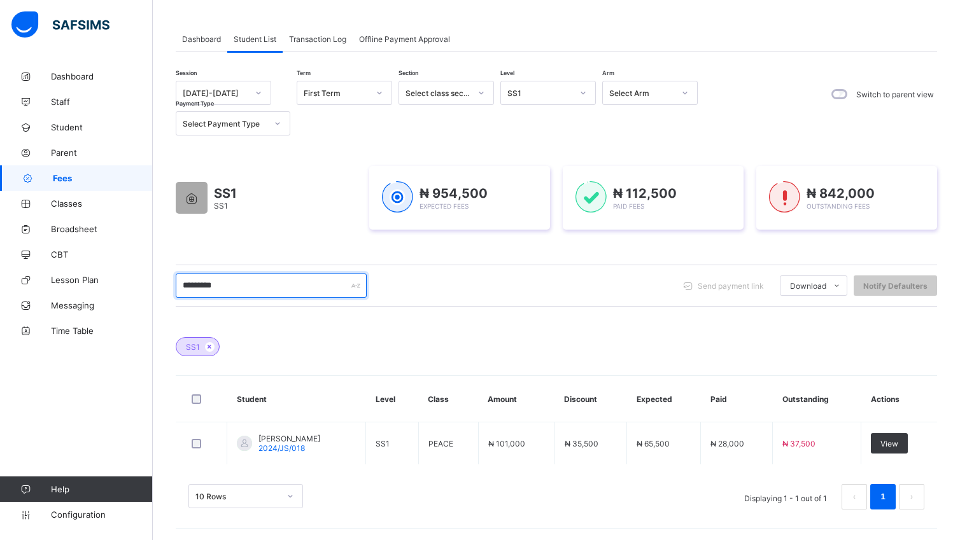
scroll to position [59, 0]
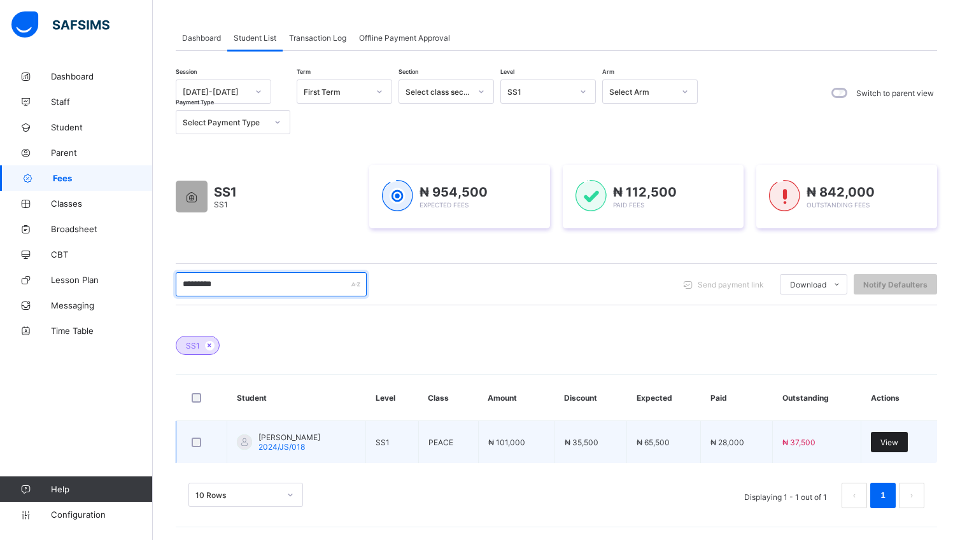
type input "*********"
click at [899, 434] on div "View" at bounding box center [889, 442] width 37 height 20
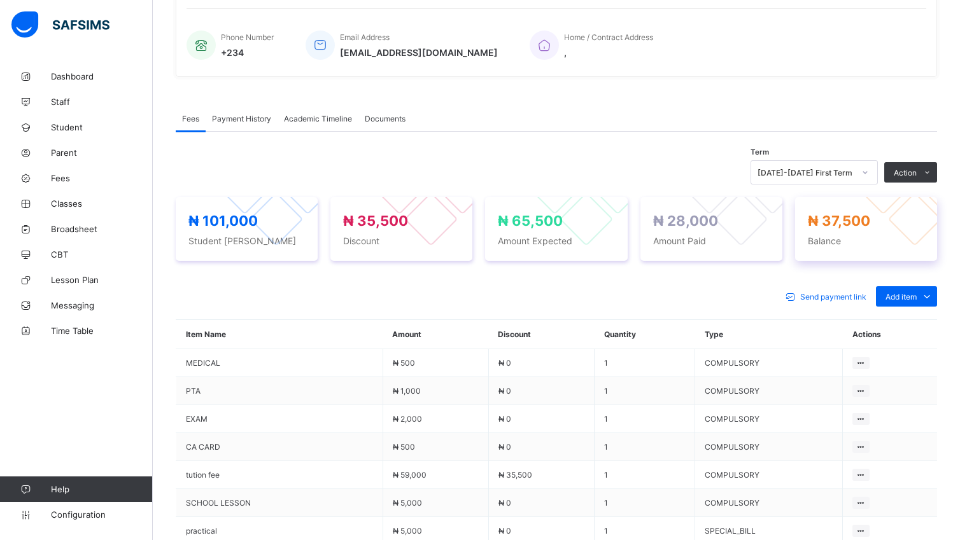
scroll to position [303, 0]
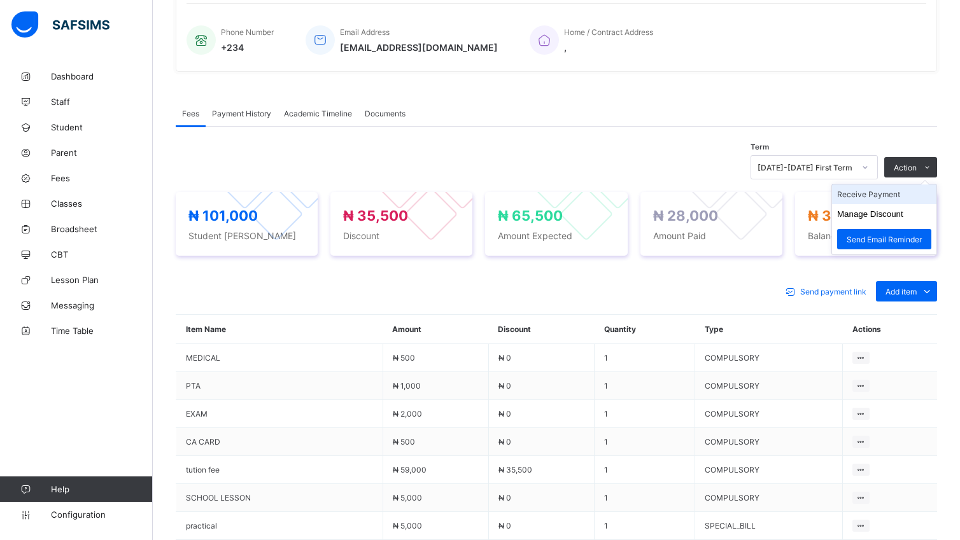
click at [890, 192] on li "Receive Payment" at bounding box center [884, 195] width 104 height 20
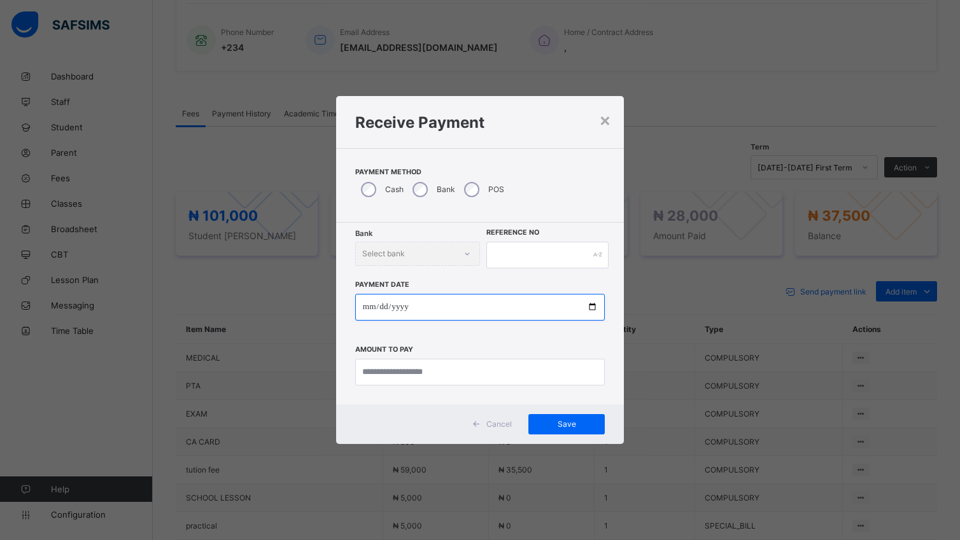
click at [596, 308] on input "date" at bounding box center [479, 307] width 249 height 27
type input "**********"
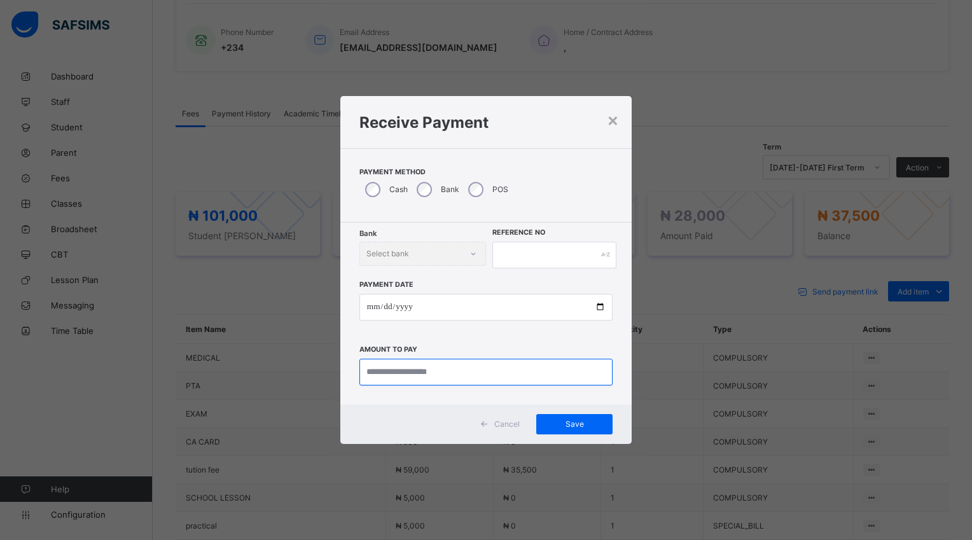
click at [458, 374] on input "currency" at bounding box center [486, 372] width 253 height 27
type input "********"
click at [477, 255] on div "Bank Select bank" at bounding box center [423, 254] width 127 height 24
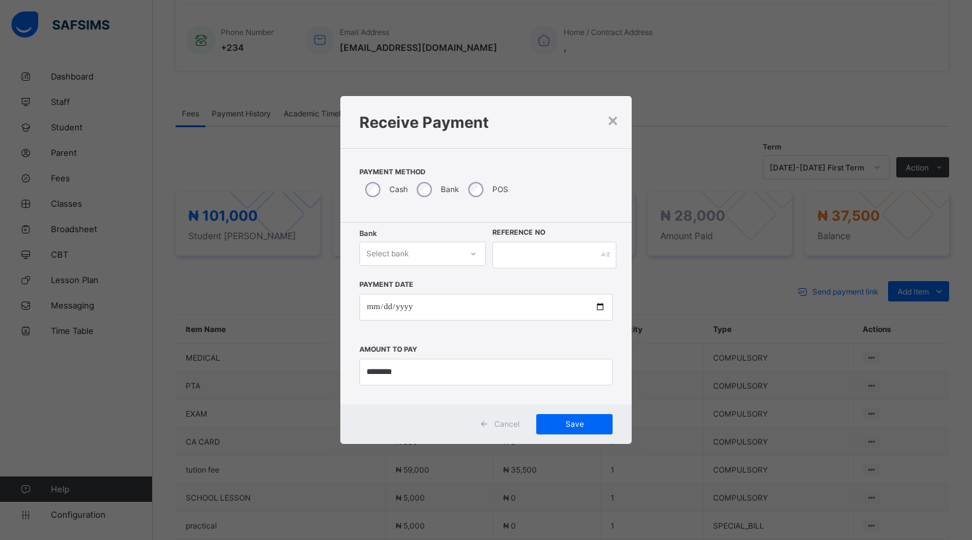
click at [473, 246] on div at bounding box center [474, 254] width 22 height 20
click at [433, 288] on div "Polaris Bank - goodshepherd schools" at bounding box center [422, 286] width 125 height 29
click at [517, 260] on input "text" at bounding box center [555, 255] width 124 height 27
type input "*****"
click at [560, 423] on span "Save" at bounding box center [574, 424] width 57 height 10
